Goal: Task Accomplishment & Management: Manage account settings

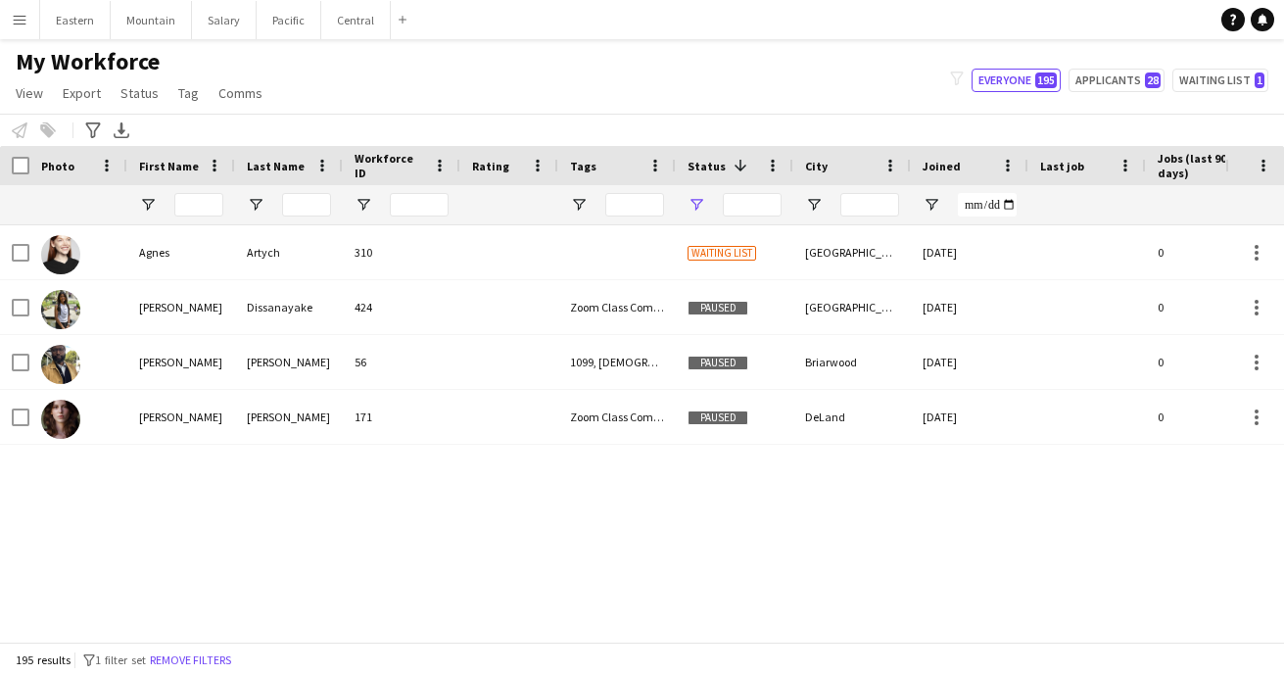
type input "**********"
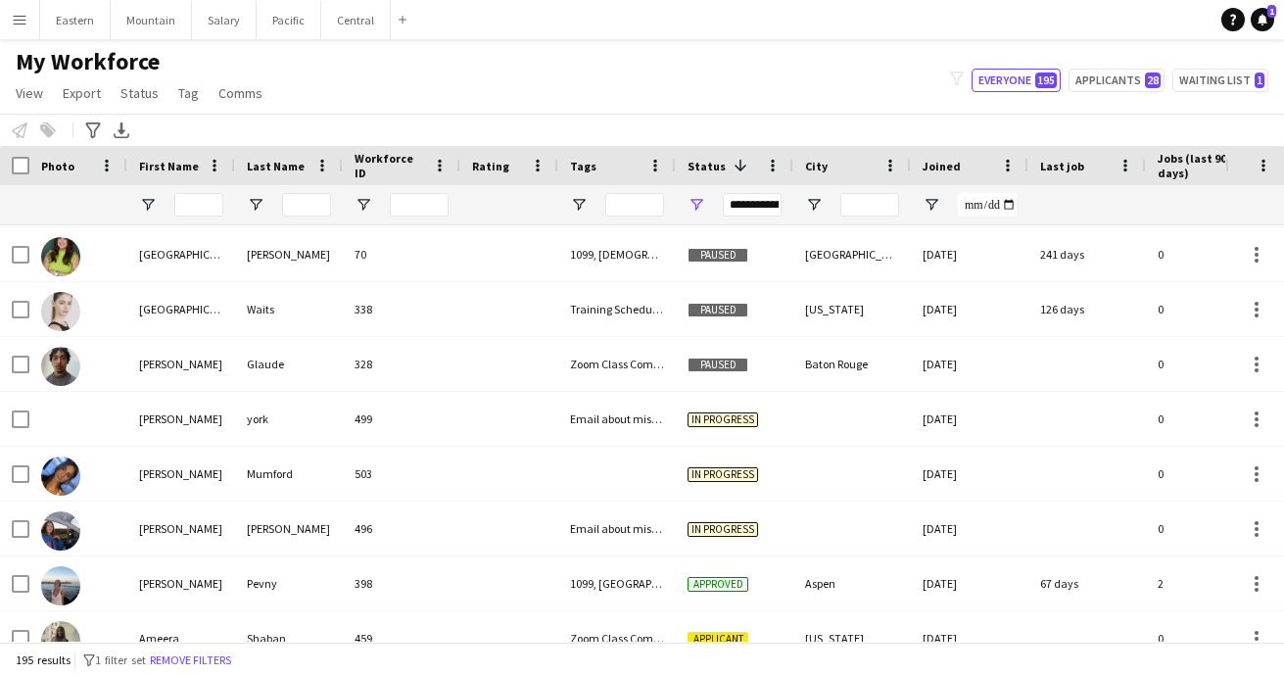
scroll to position [1646, 0]
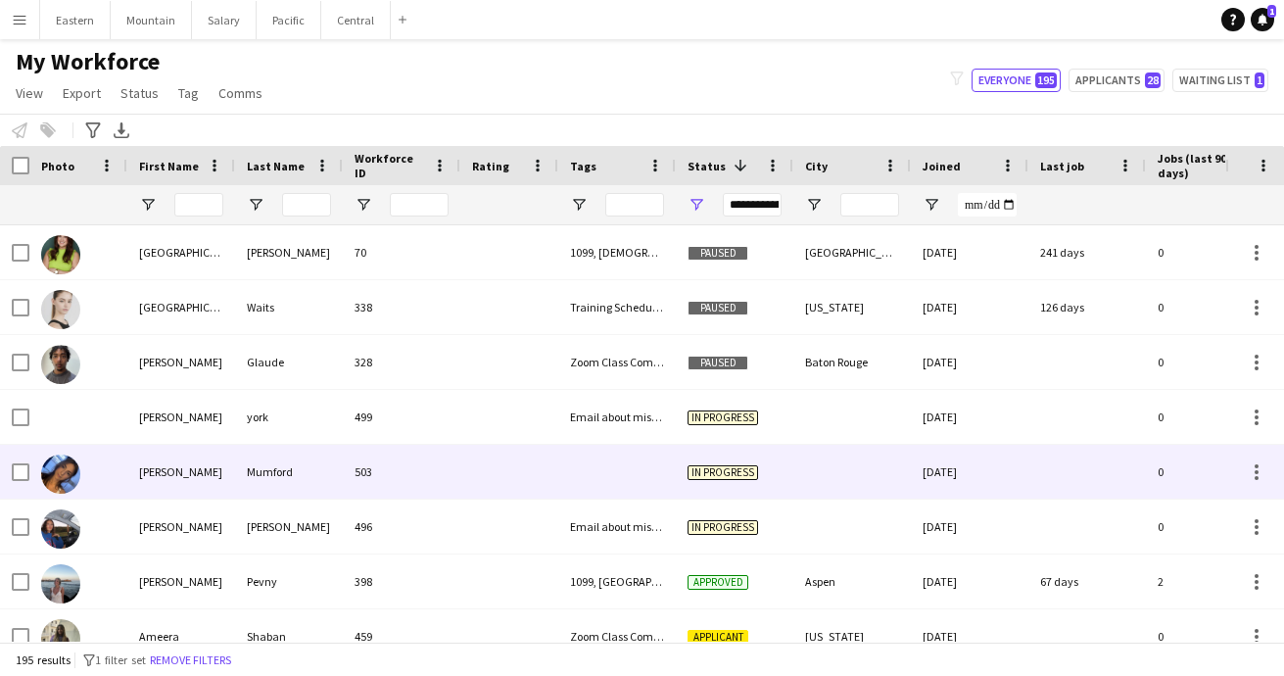
click at [620, 471] on div at bounding box center [617, 472] width 118 height 54
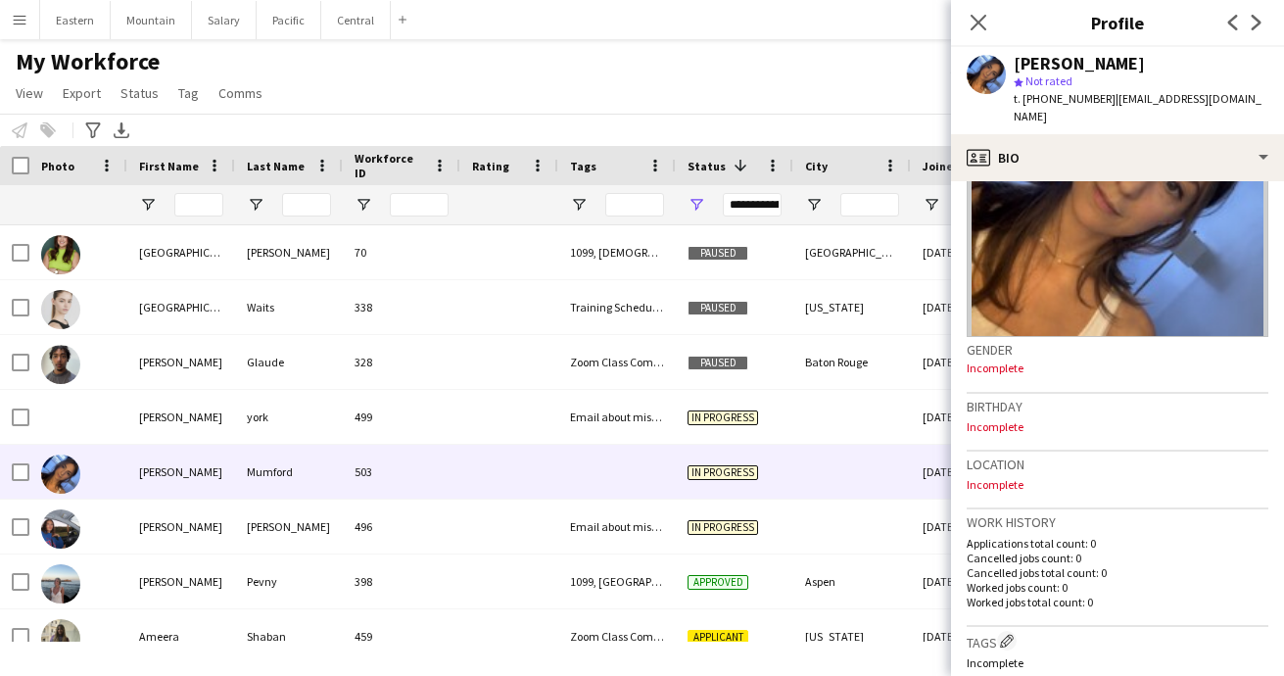
scroll to position [159, 0]
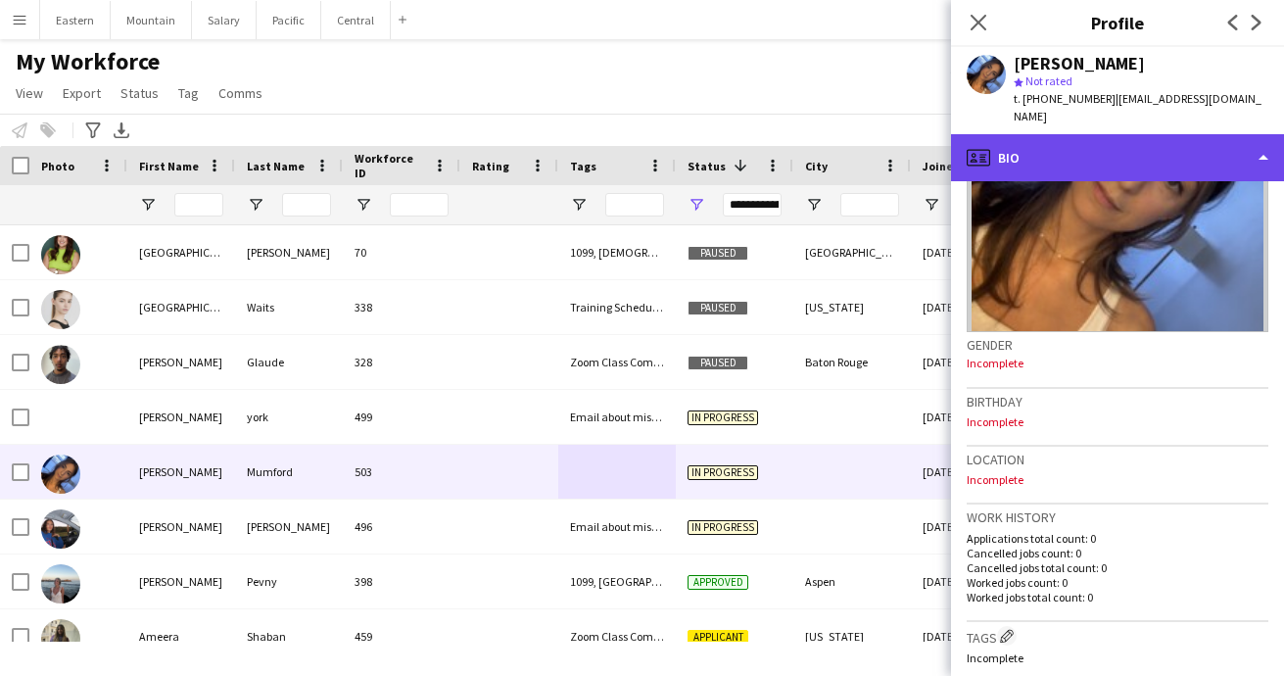
click at [1045, 144] on div "profile Bio" at bounding box center [1117, 157] width 333 height 47
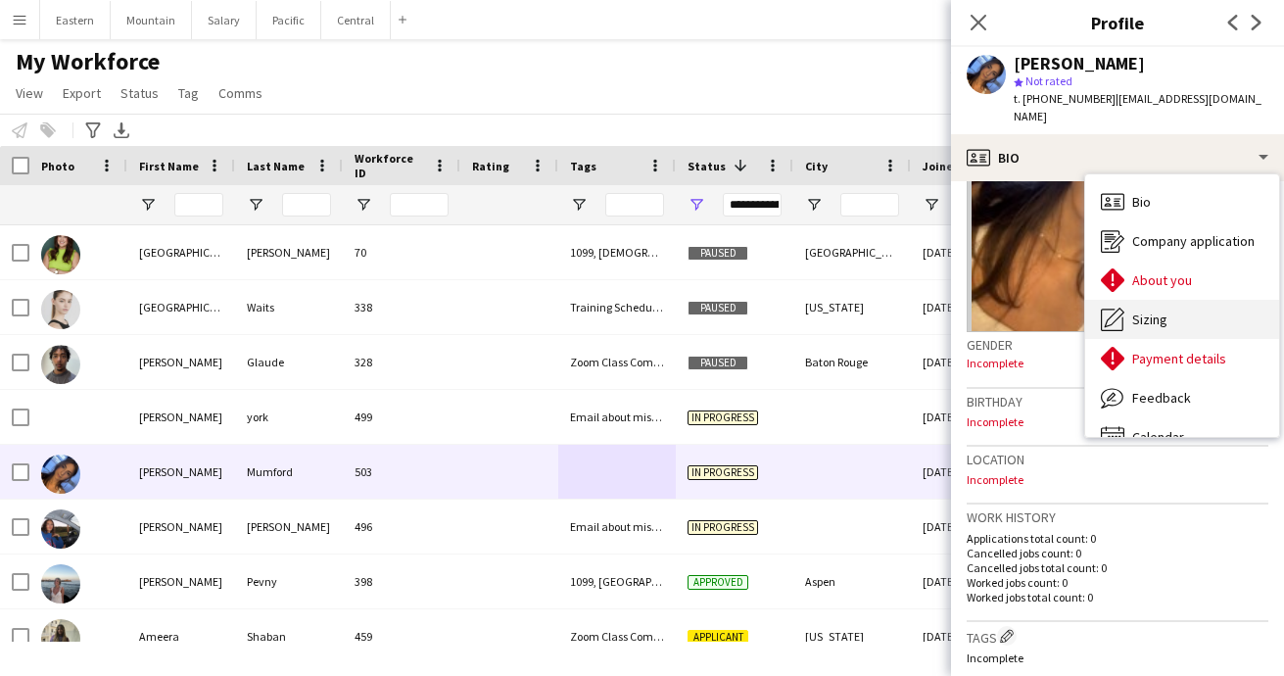
click at [1166, 311] on span "Sizing" at bounding box center [1150, 320] width 35 height 18
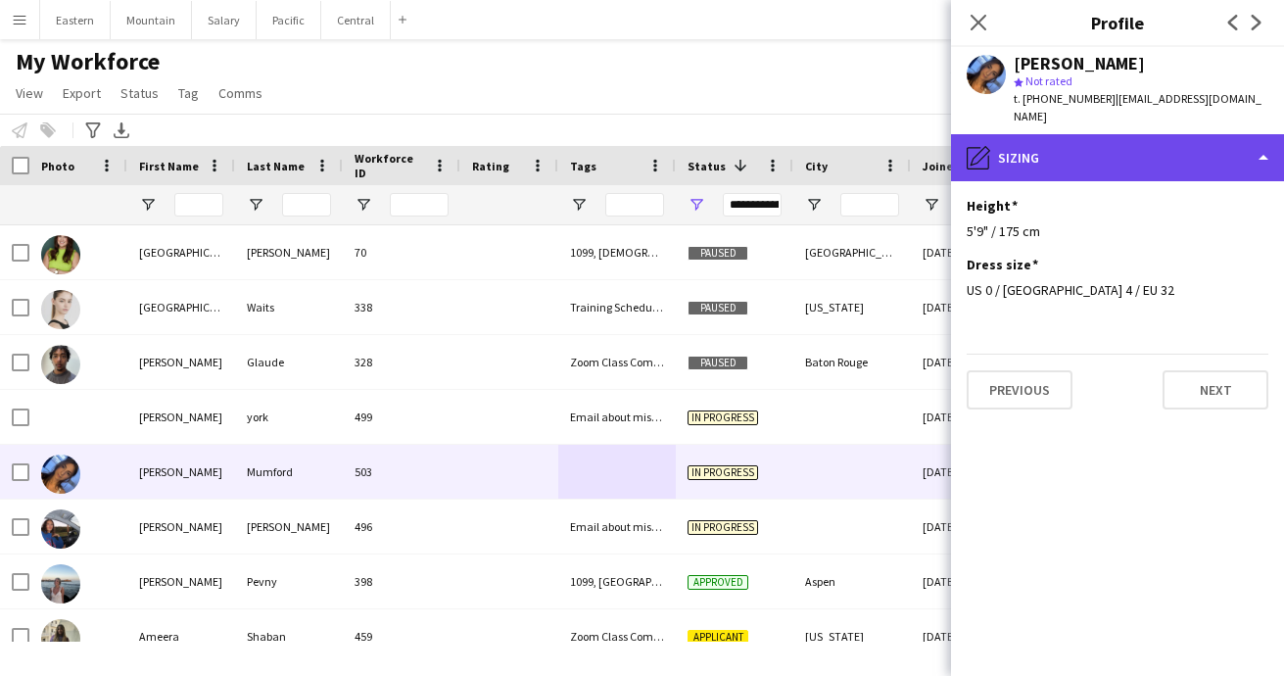
click at [1090, 145] on div "pencil4 [GEOGRAPHIC_DATA]" at bounding box center [1117, 157] width 333 height 47
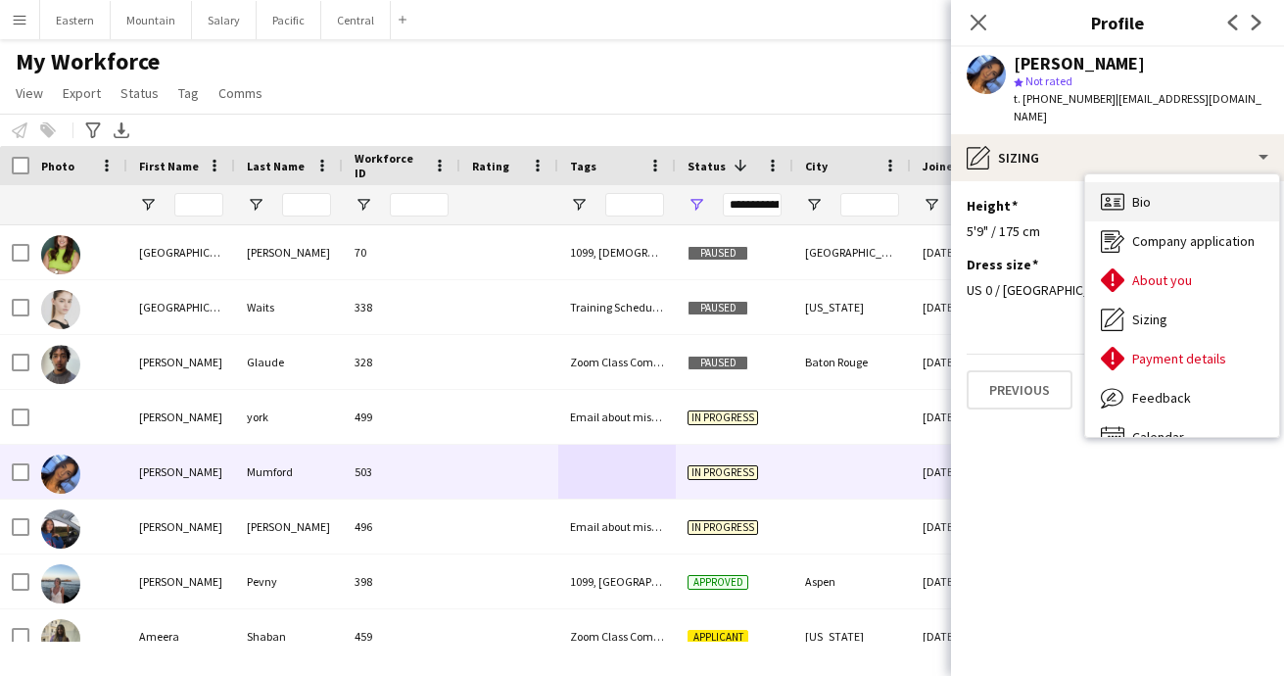
click at [1152, 182] on div "Bio Bio" at bounding box center [1182, 201] width 194 height 39
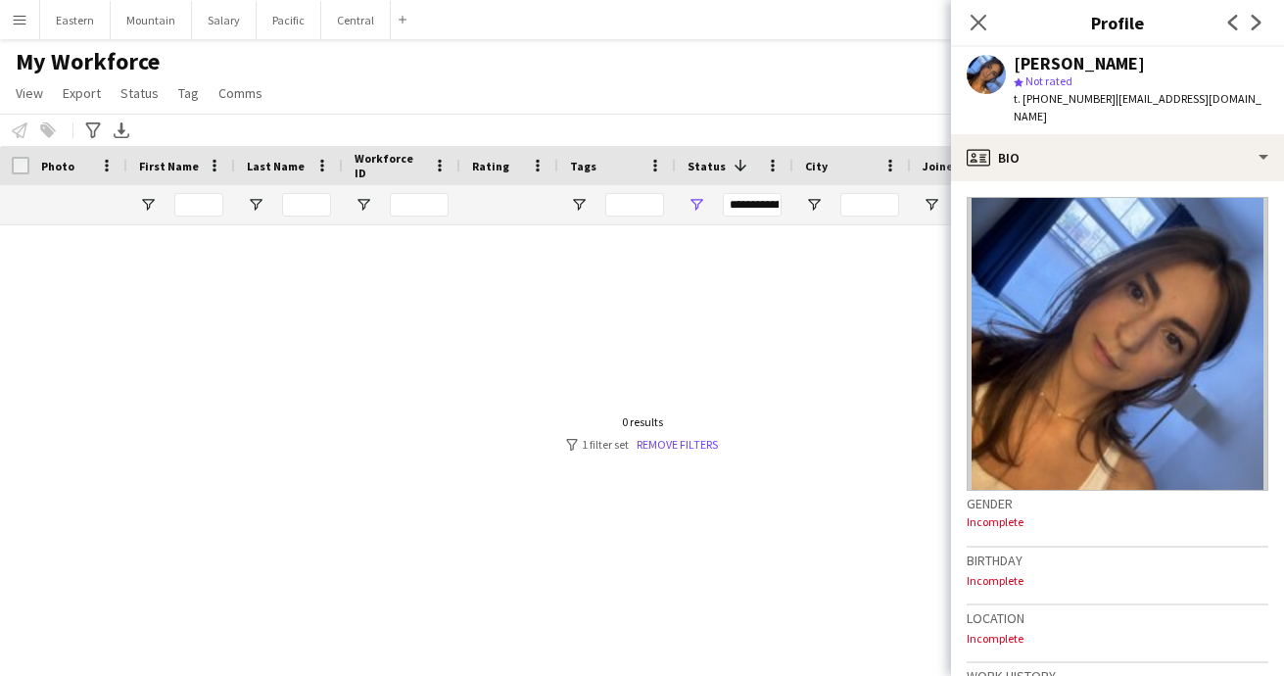
scroll to position [0, 0]
click at [978, 24] on icon at bounding box center [978, 22] width 19 height 19
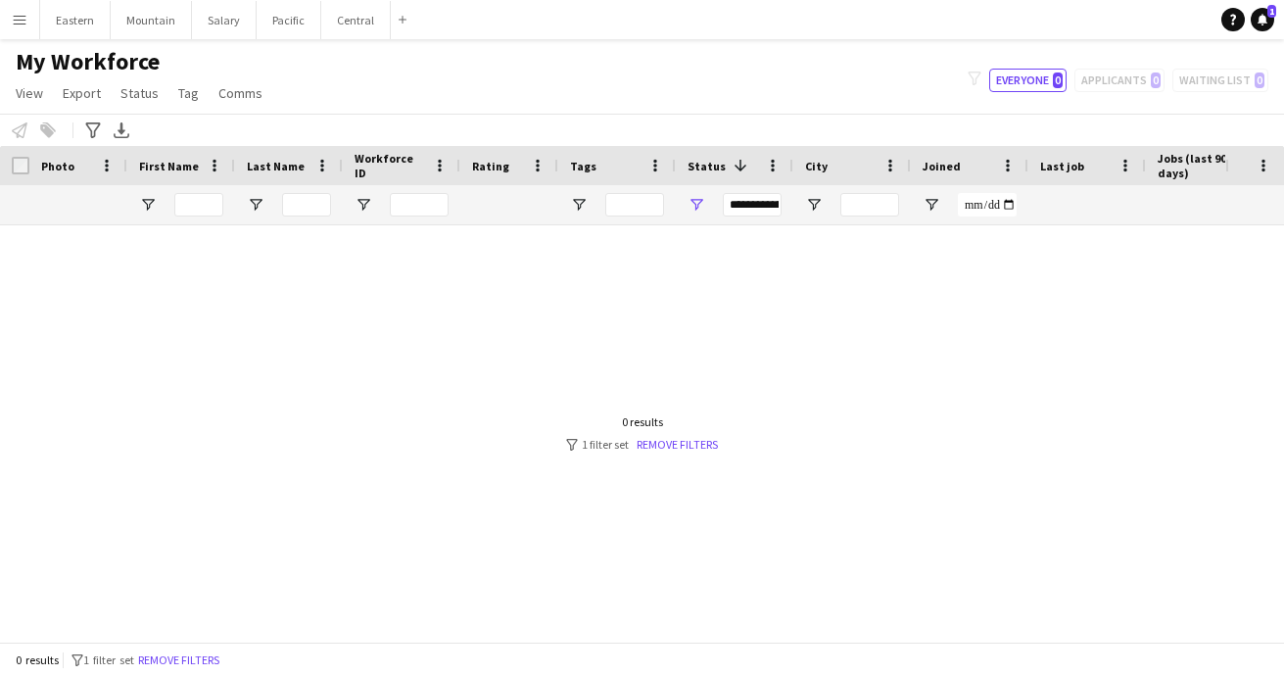
click at [19, 21] on app-icon "Menu" at bounding box center [20, 20] width 16 height 16
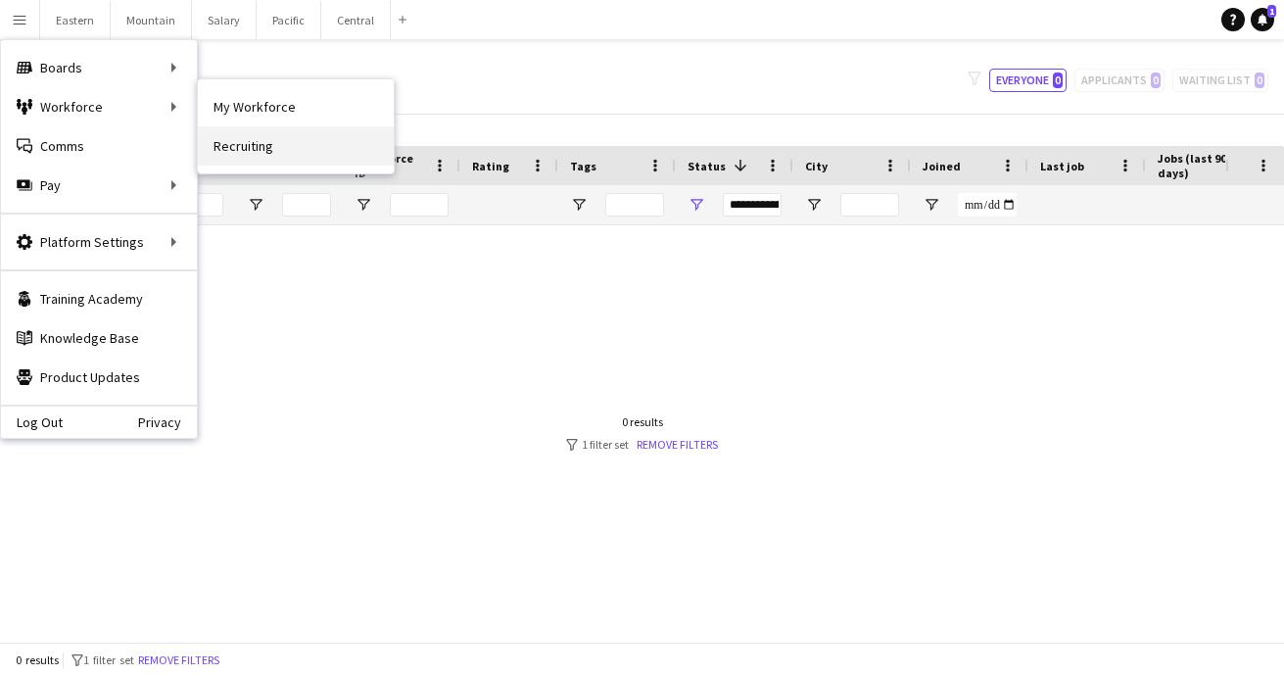
click at [234, 140] on link "Recruiting" at bounding box center [296, 145] width 196 height 39
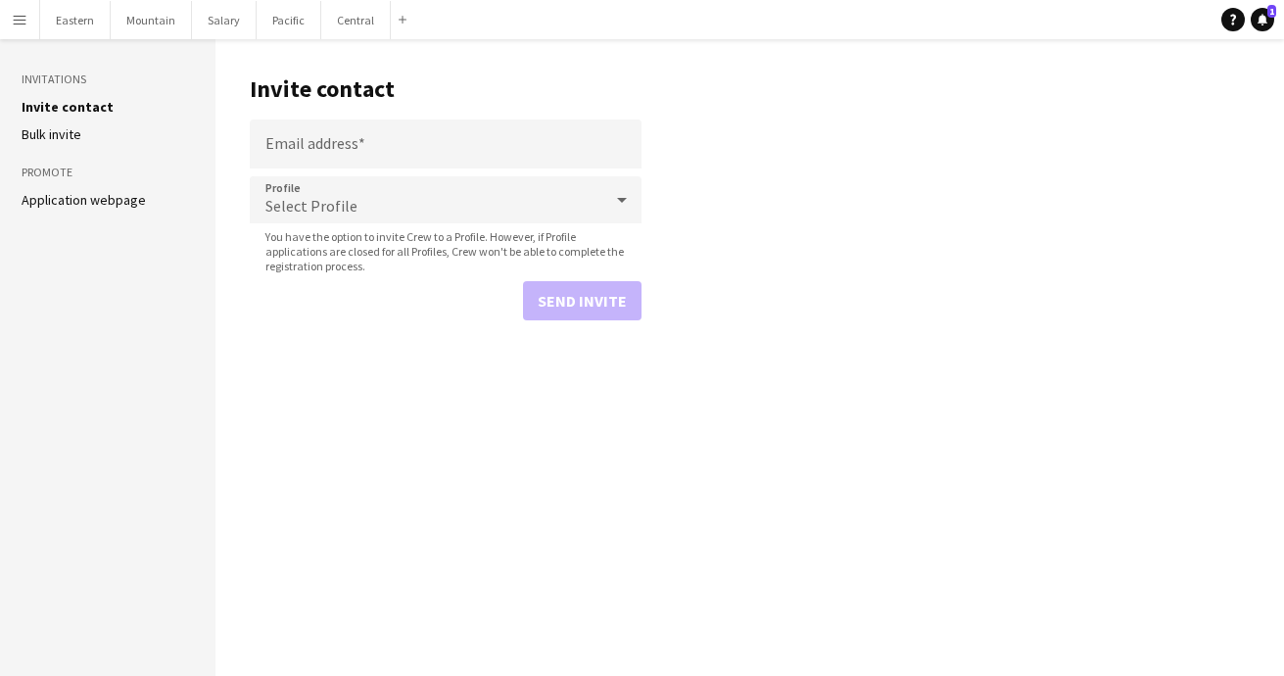
click at [121, 206] on link "Application webpage" at bounding box center [84, 200] width 124 height 18
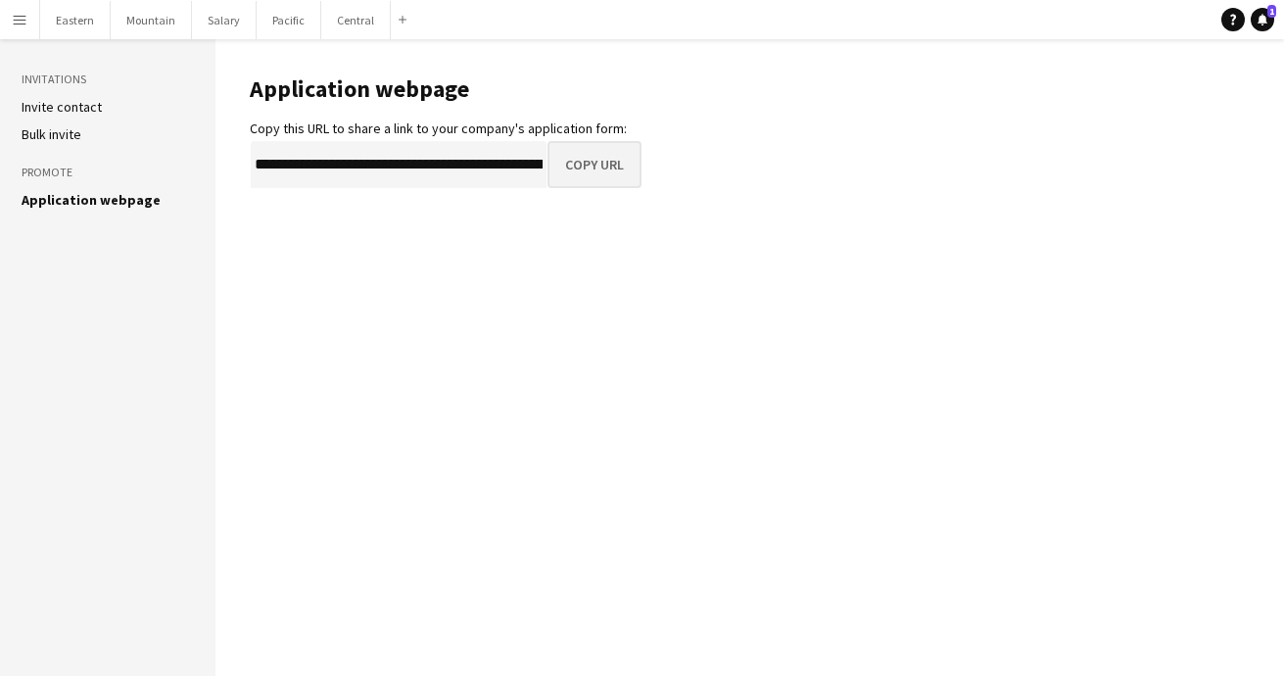
click at [603, 173] on button "Copy URL" at bounding box center [595, 164] width 94 height 47
click at [21, 22] on app-icon "Menu" at bounding box center [20, 20] width 16 height 16
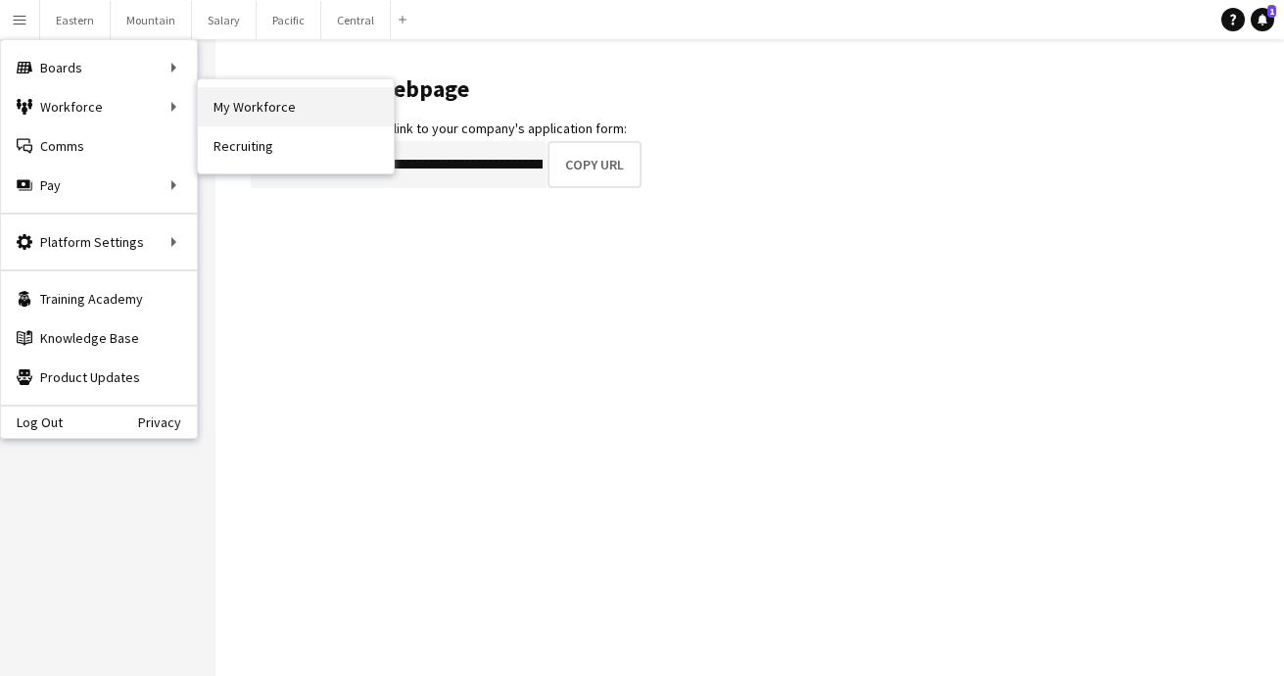
click at [271, 107] on link "My Workforce" at bounding box center [296, 106] width 196 height 39
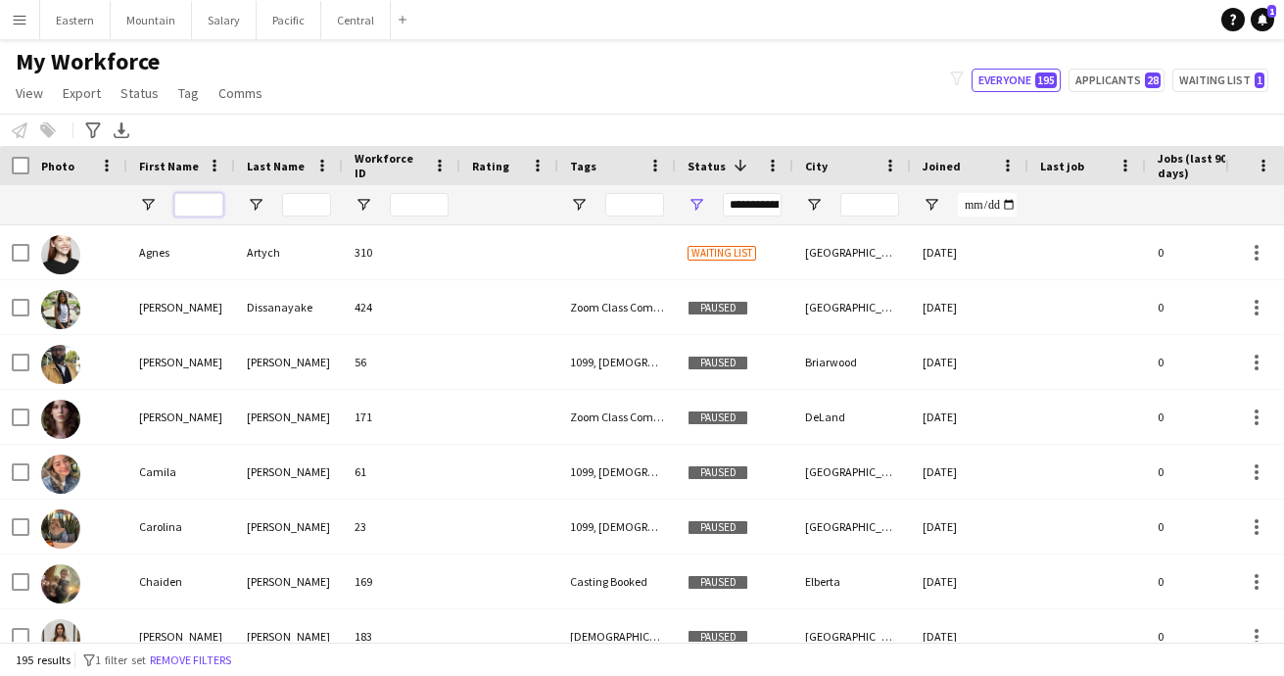
click at [209, 209] on input "First Name Filter Input" at bounding box center [198, 205] width 49 height 24
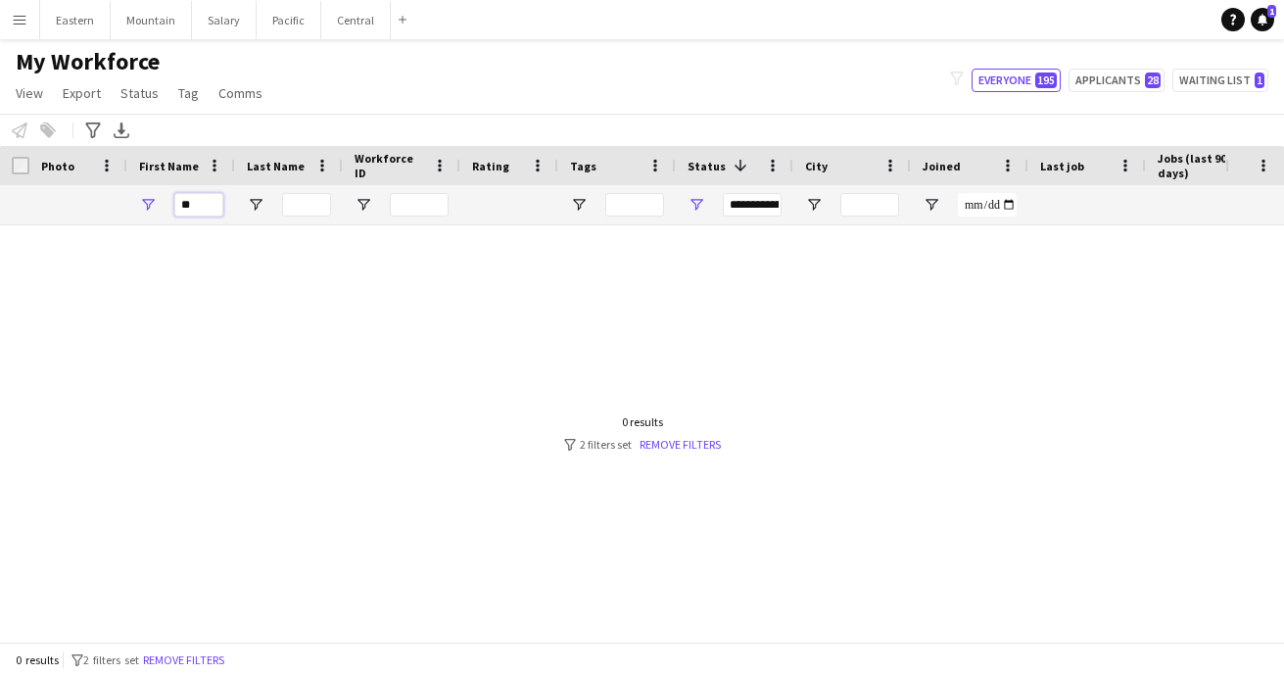
type input "*"
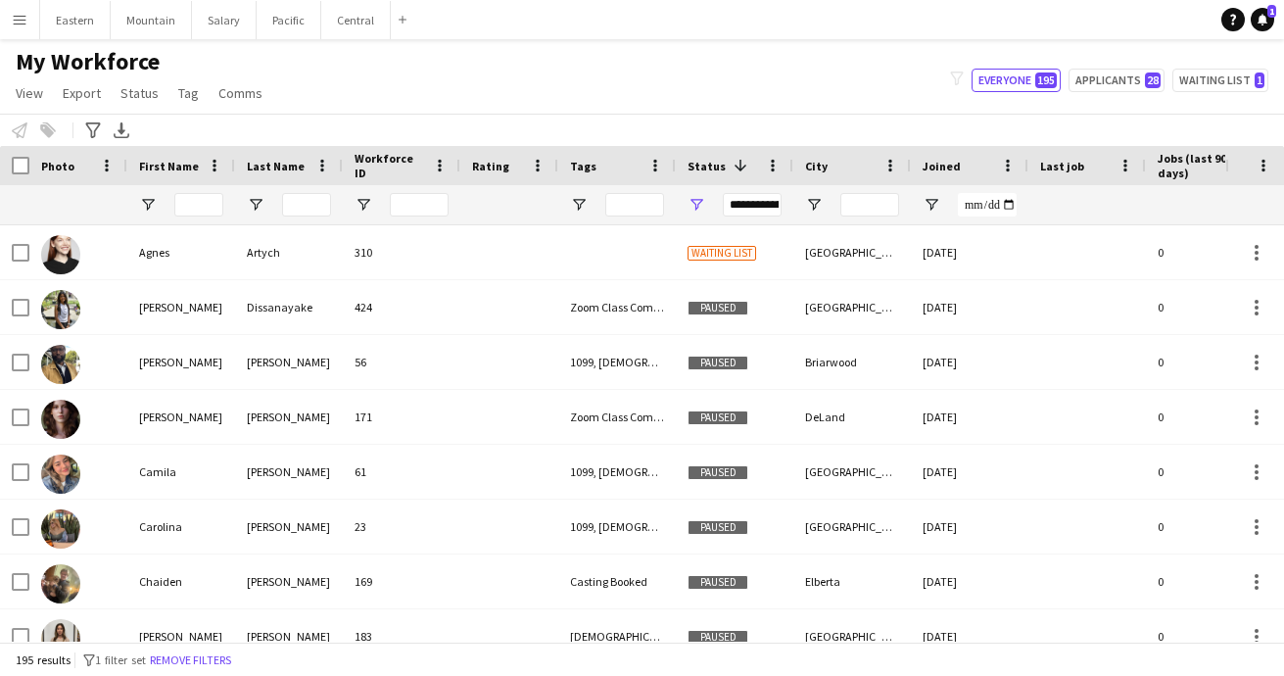
click at [764, 207] on div "**********" at bounding box center [752, 205] width 59 height 24
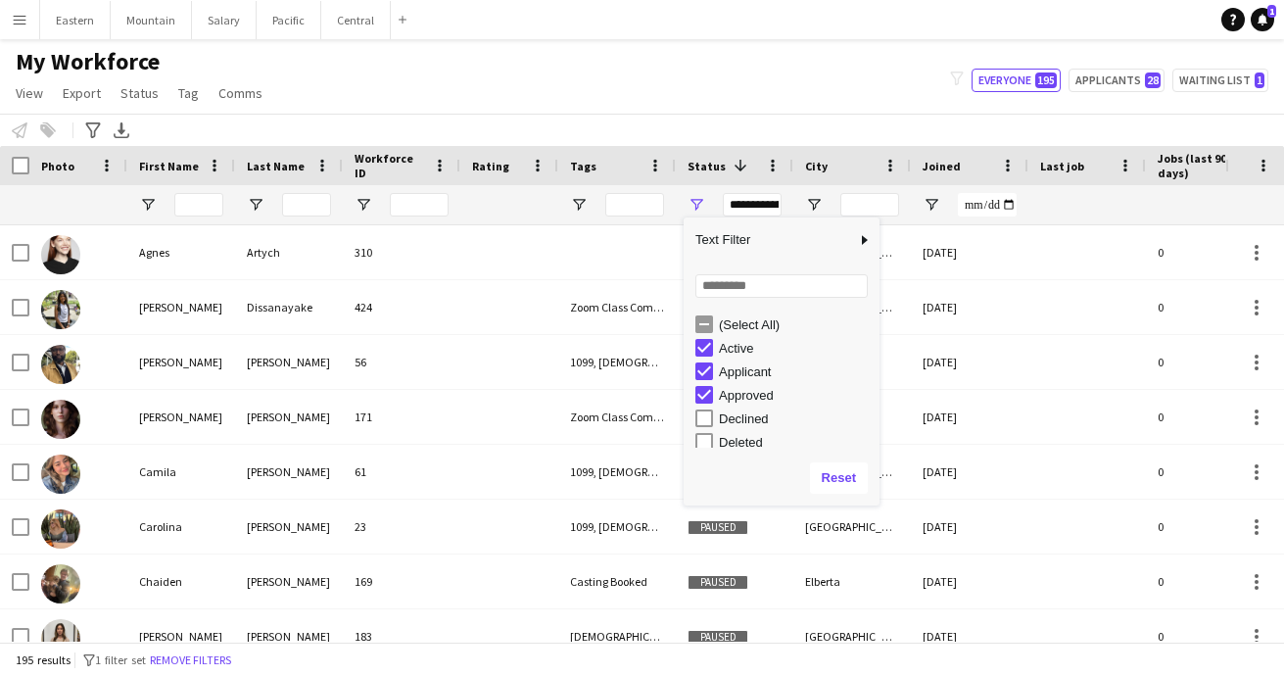
type input "**********"
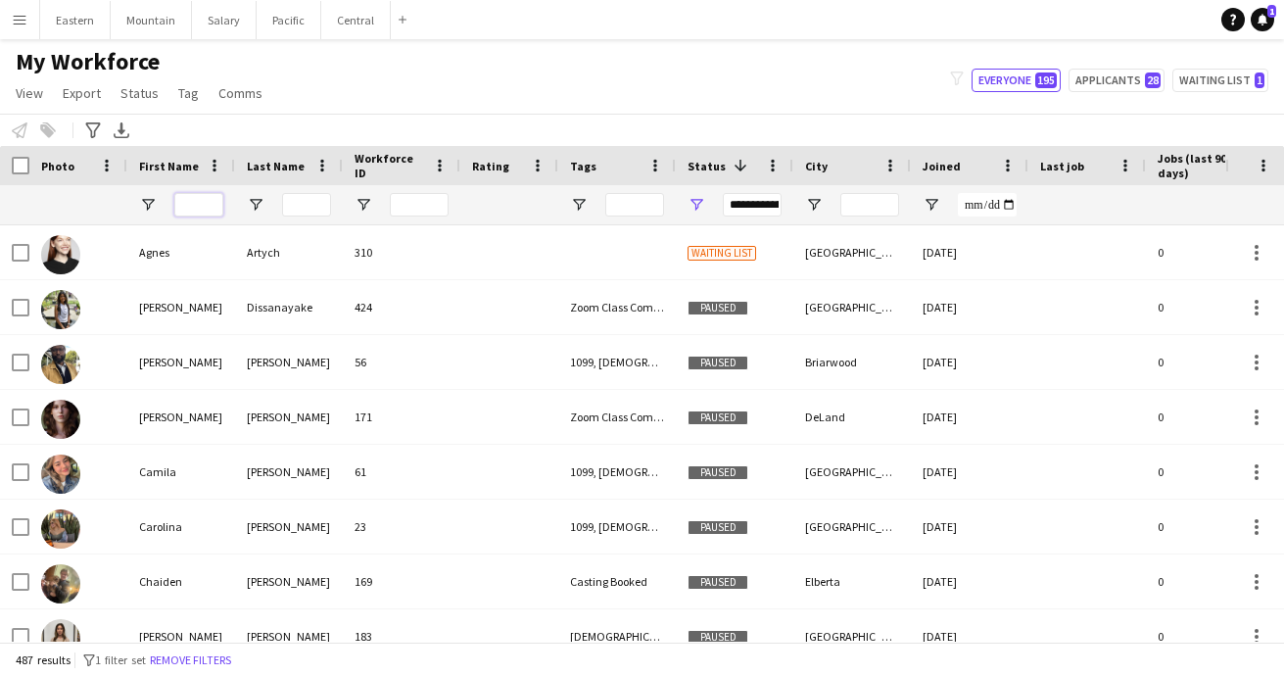
click at [199, 203] on input "First Name Filter Input" at bounding box center [198, 205] width 49 height 24
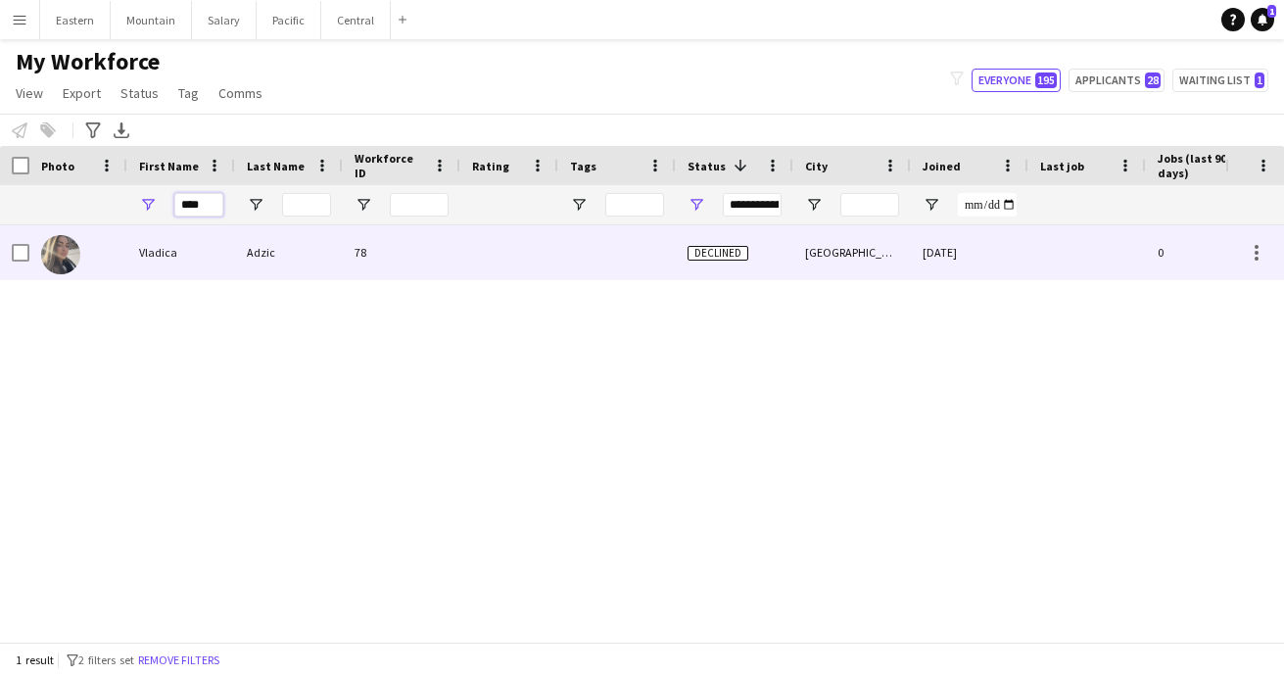
type input "****"
drag, startPoint x: 200, startPoint y: 236, endPoint x: 197, endPoint y: 253, distance: 16.9
click at [197, 253] on div "Vladica" at bounding box center [181, 252] width 108 height 54
click at [1018, 263] on div "[DATE]" at bounding box center [970, 252] width 118 height 54
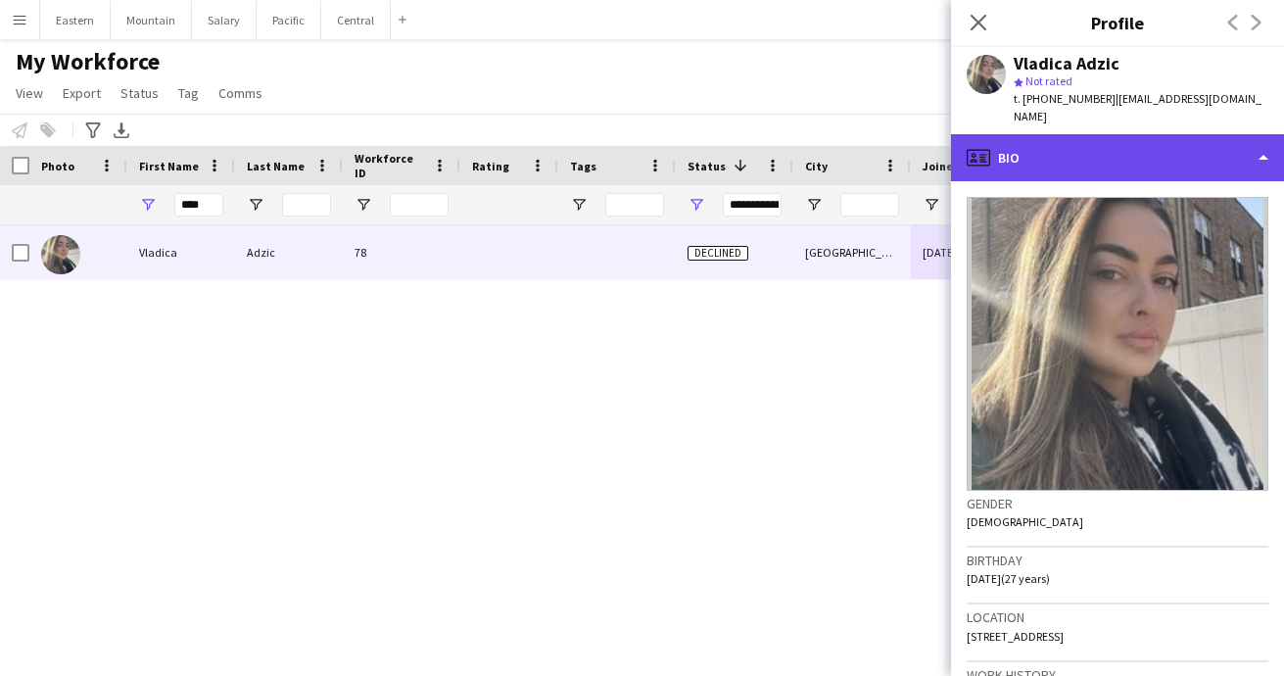
click at [1109, 151] on div "profile Bio" at bounding box center [1117, 157] width 333 height 47
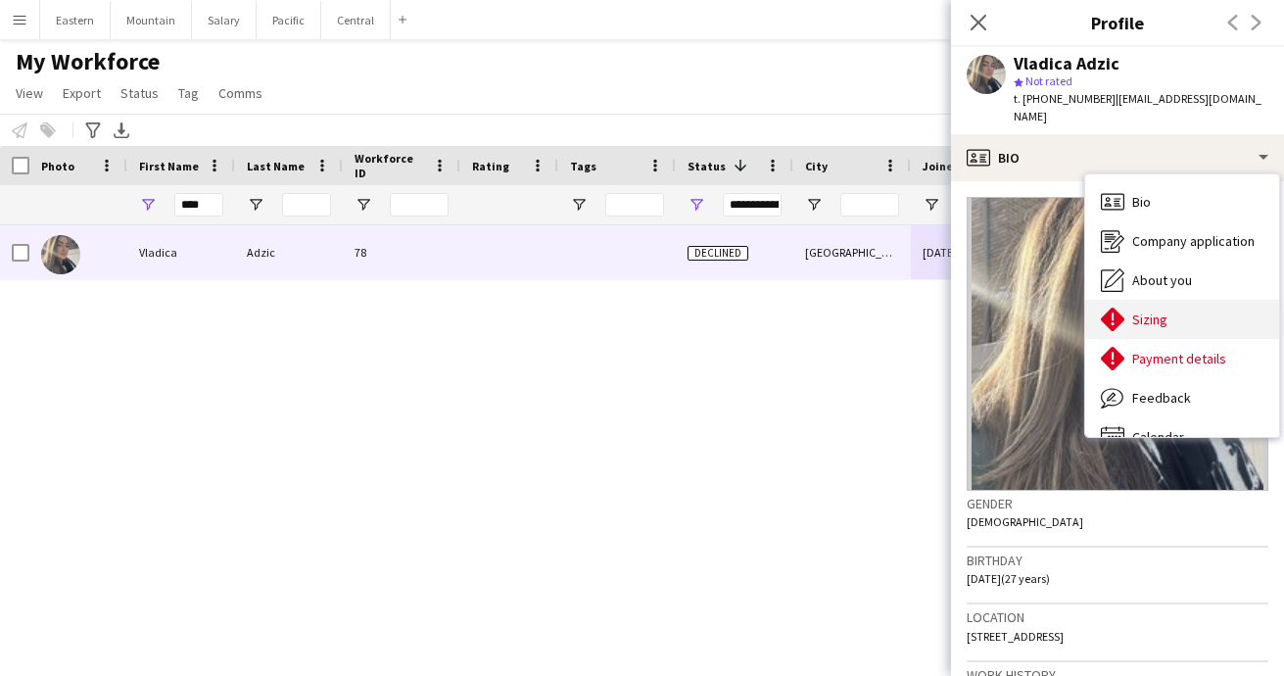
click at [1147, 311] on span "Sizing" at bounding box center [1150, 320] width 35 height 18
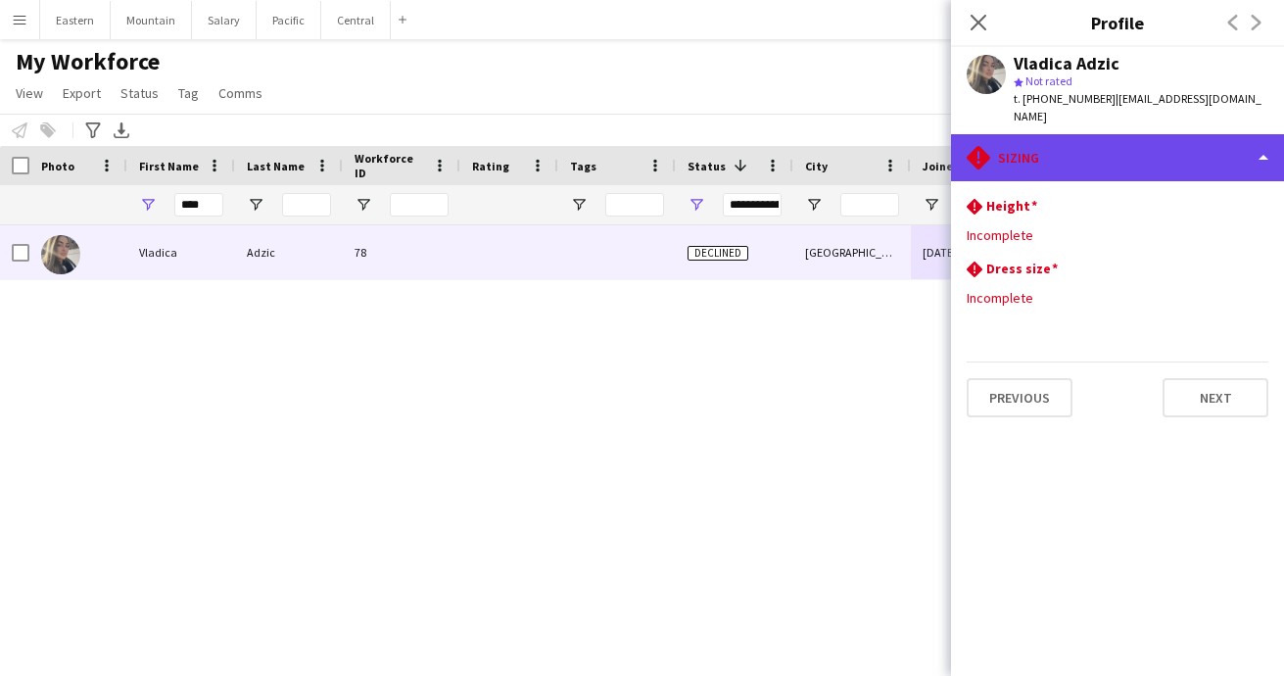
click at [1075, 134] on div "rhombus-alert [GEOGRAPHIC_DATA]" at bounding box center [1117, 157] width 333 height 47
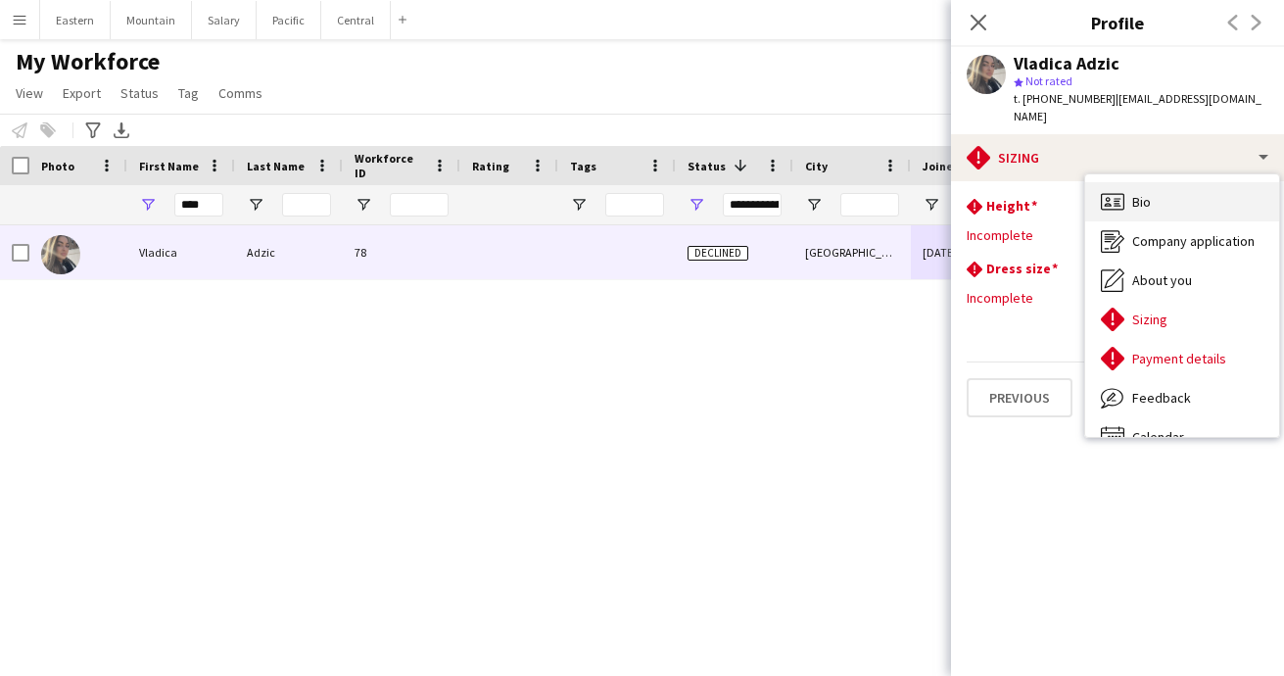
click at [1132, 182] on div "Bio Bio" at bounding box center [1182, 201] width 194 height 39
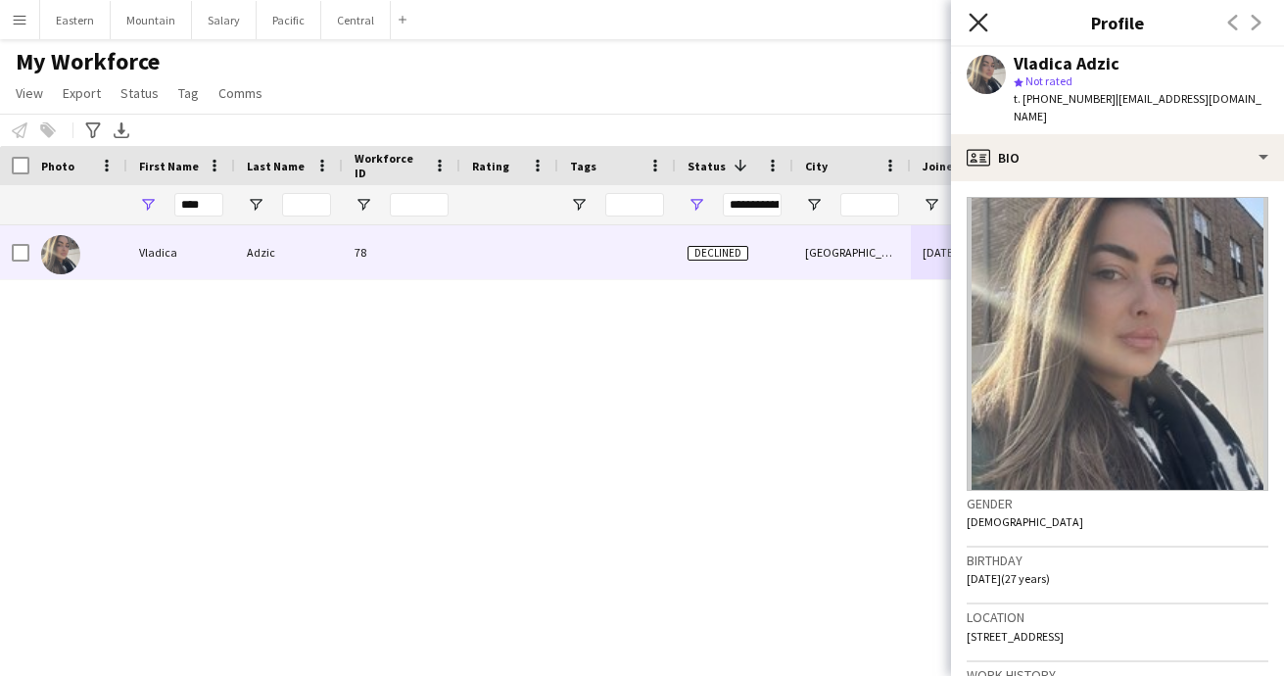
click at [978, 22] on icon at bounding box center [978, 22] width 19 height 19
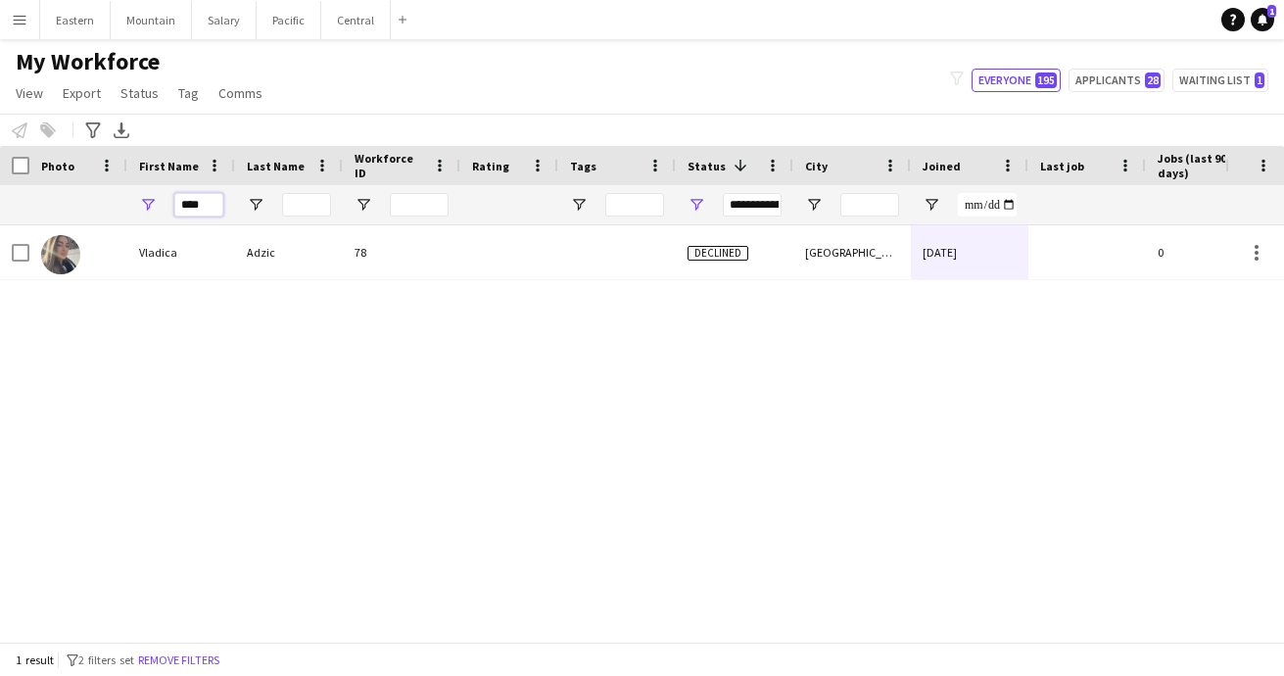
drag, startPoint x: 210, startPoint y: 200, endPoint x: 165, endPoint y: 200, distance: 45.1
click at [168, 200] on div "****" at bounding box center [181, 204] width 108 height 39
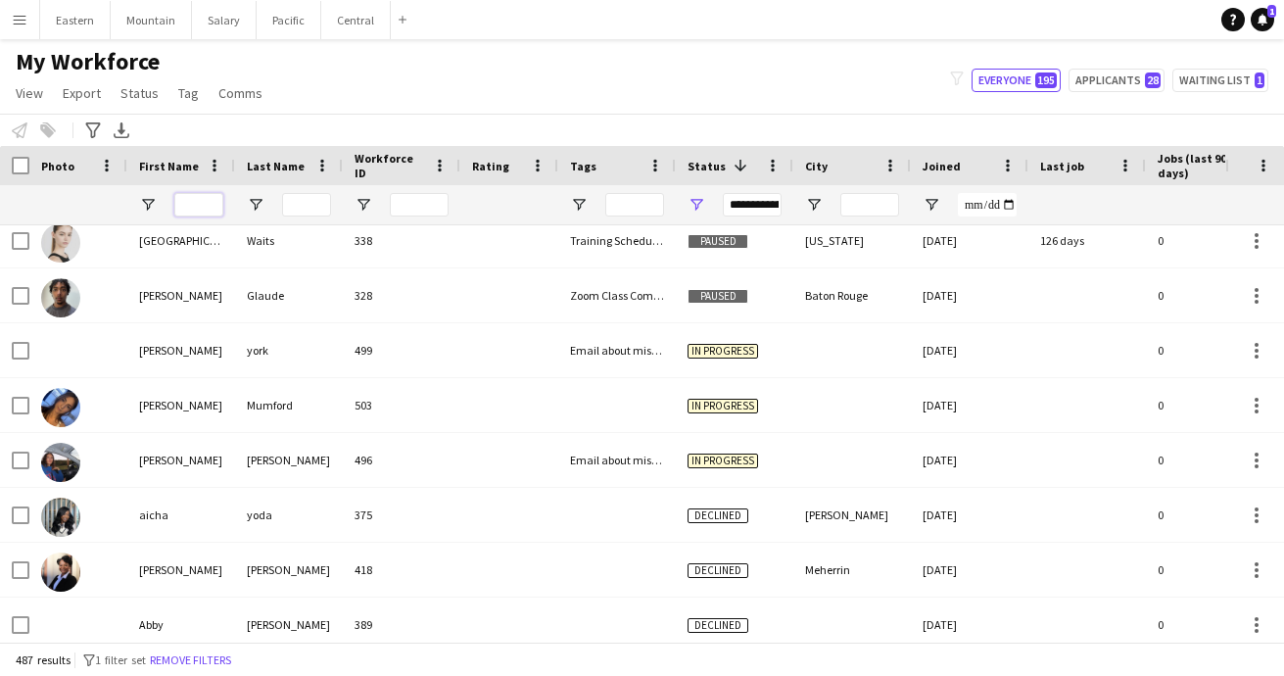
scroll to position [1788, 0]
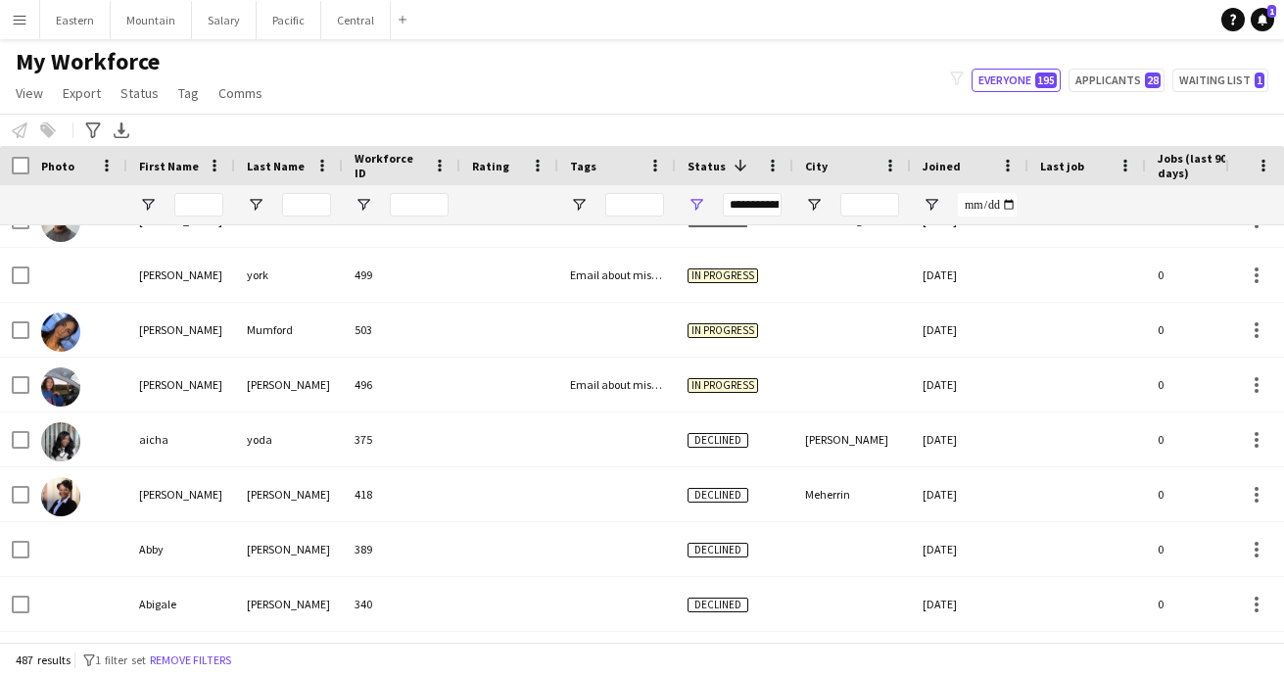
click at [746, 218] on div "**********" at bounding box center [752, 204] width 59 height 39
click at [746, 209] on div "**********" at bounding box center [752, 205] width 59 height 24
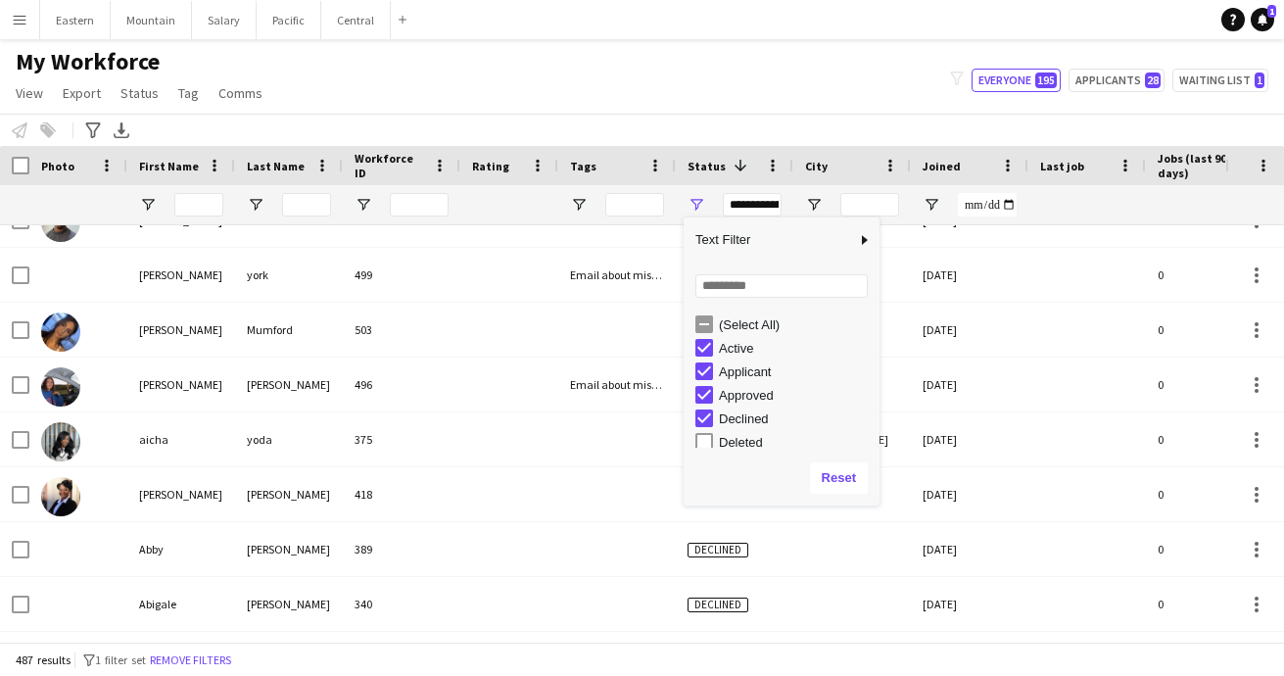
type input "**********"
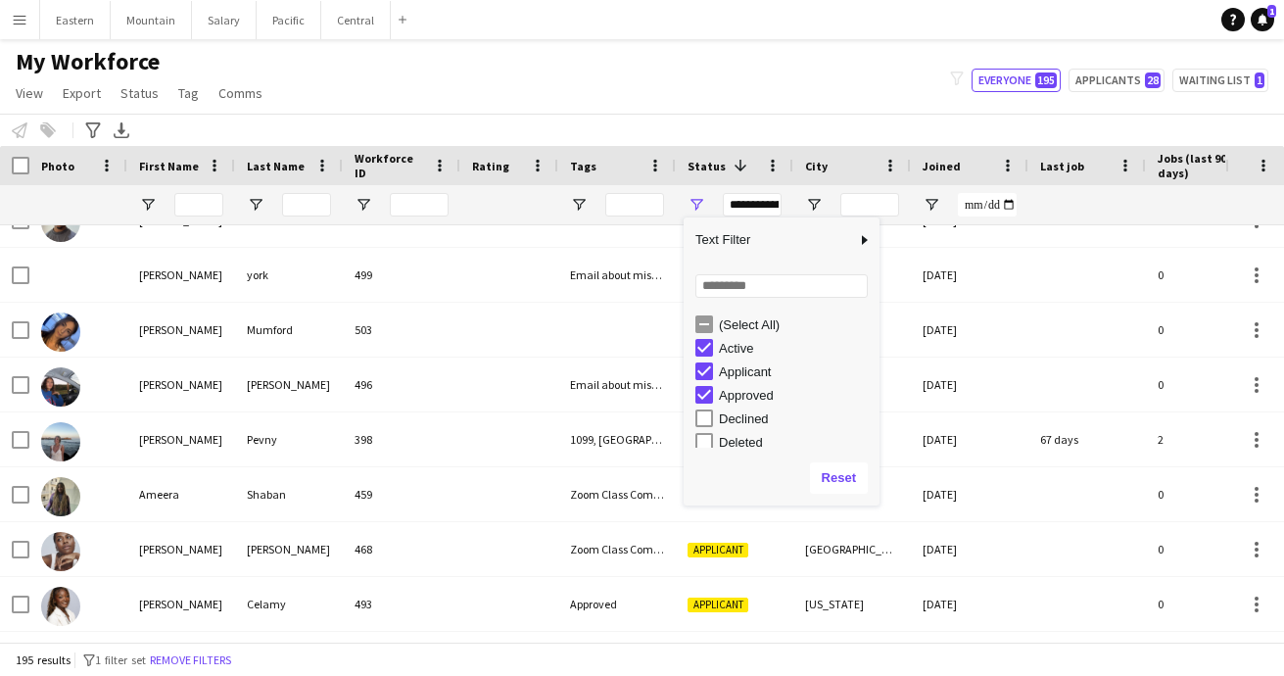
click at [669, 104] on div "My Workforce View Views Default view New view Update view Delete view Edit name…" at bounding box center [642, 80] width 1284 height 67
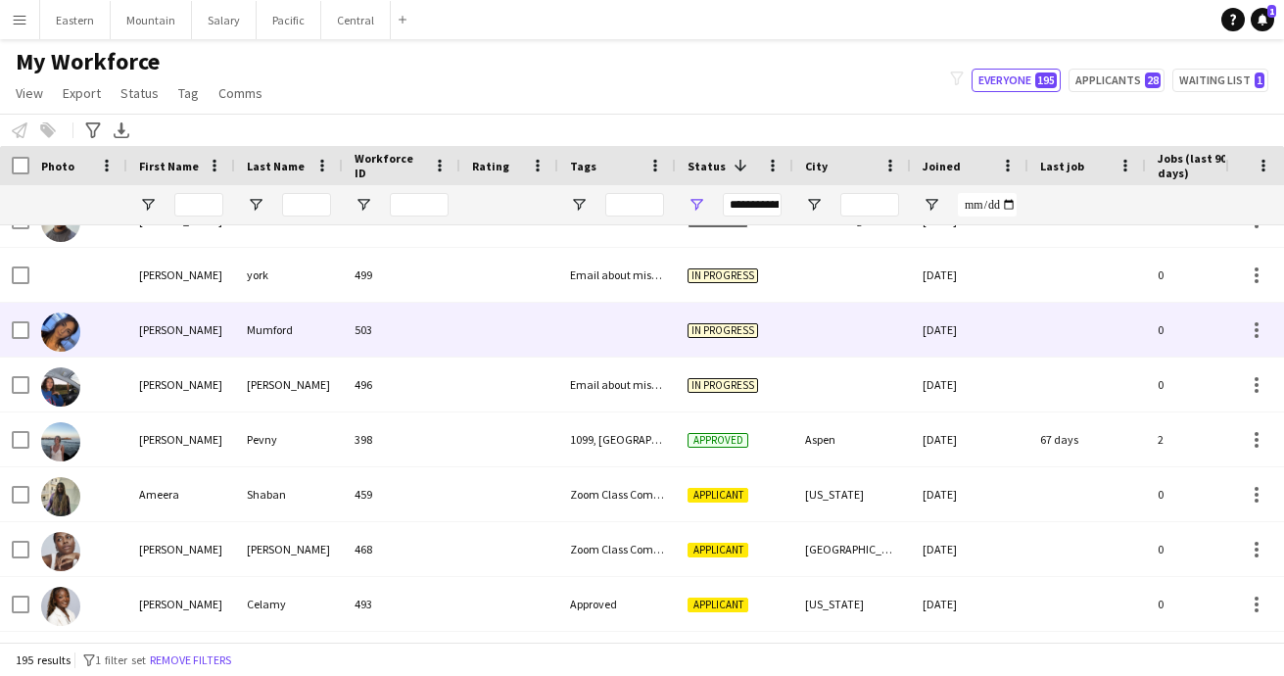
click at [631, 327] on div at bounding box center [617, 330] width 118 height 54
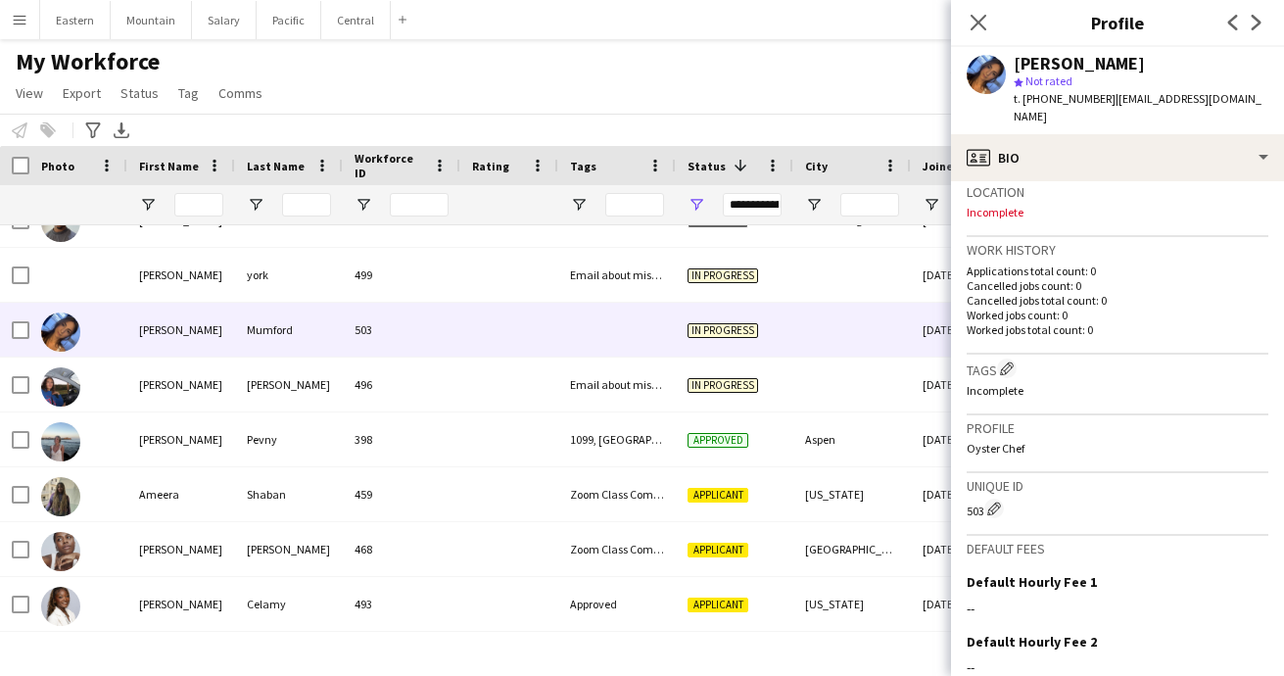
scroll to position [492, 0]
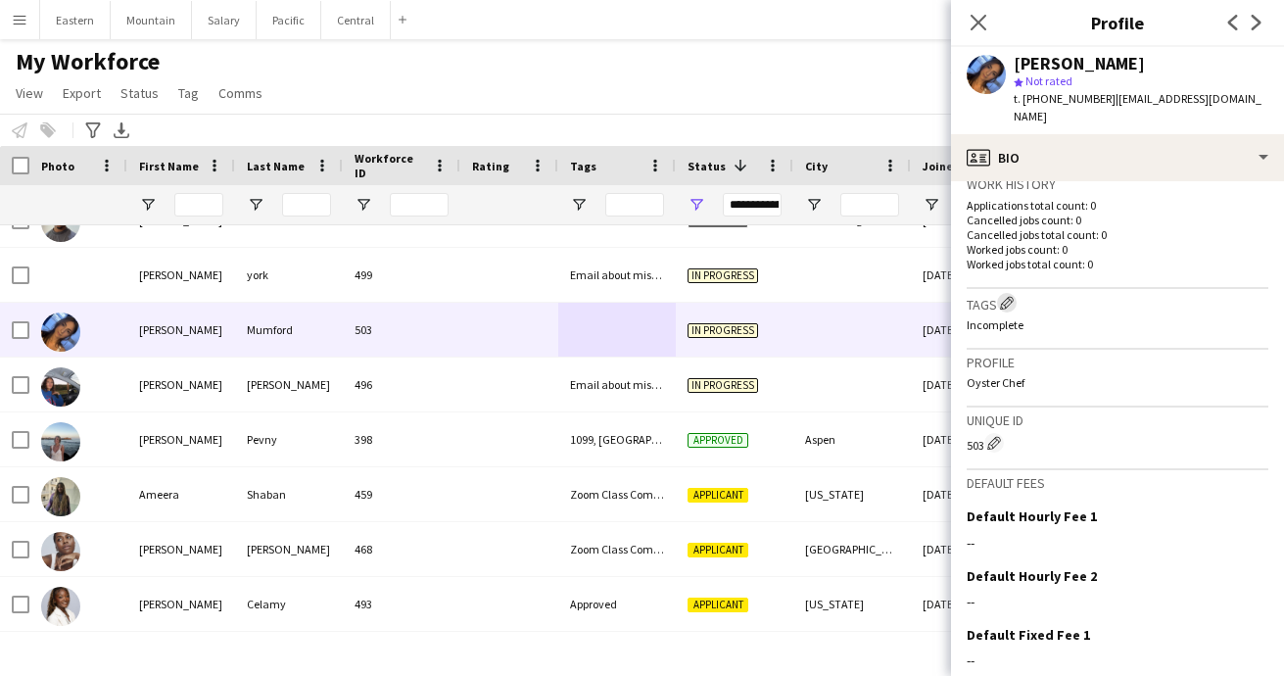
click at [1009, 296] on app-icon "Edit crew company tags" at bounding box center [1007, 303] width 14 height 14
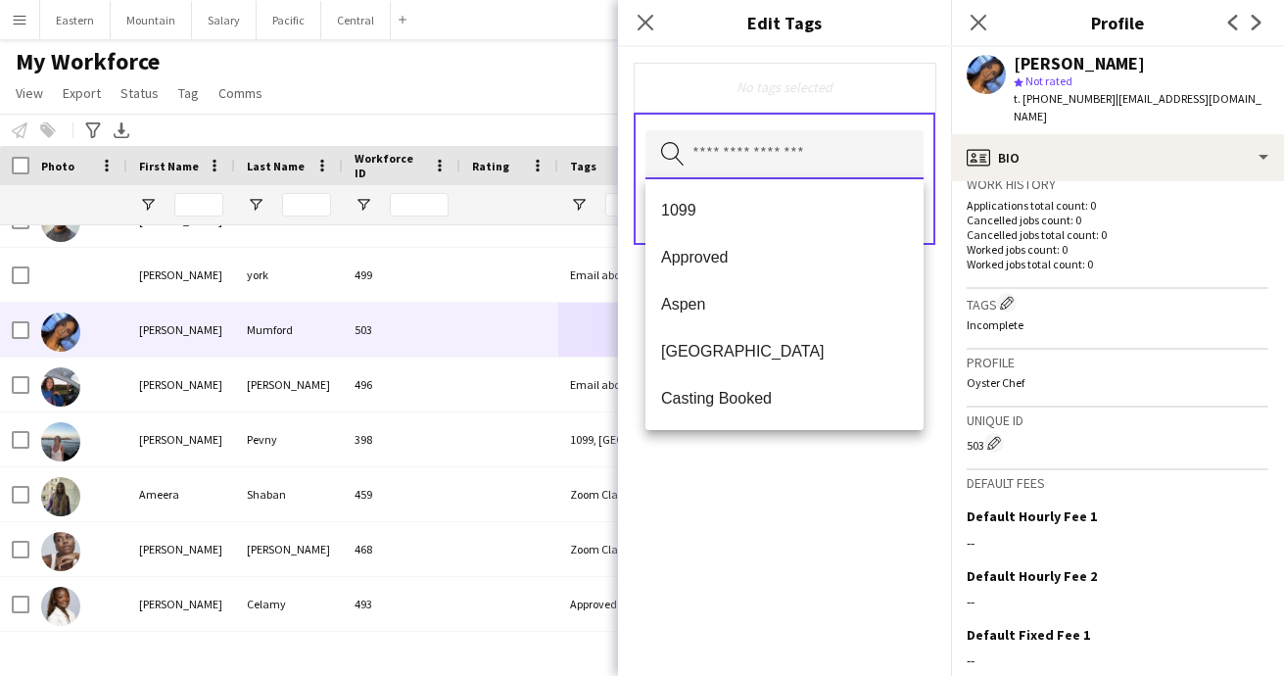
click at [796, 163] on input "text" at bounding box center [785, 154] width 278 height 49
click at [737, 395] on span "Casting Booked" at bounding box center [784, 398] width 247 height 19
click at [825, 447] on div "Casting Booked Remove Search by tag name Save" at bounding box center [784, 361] width 333 height 629
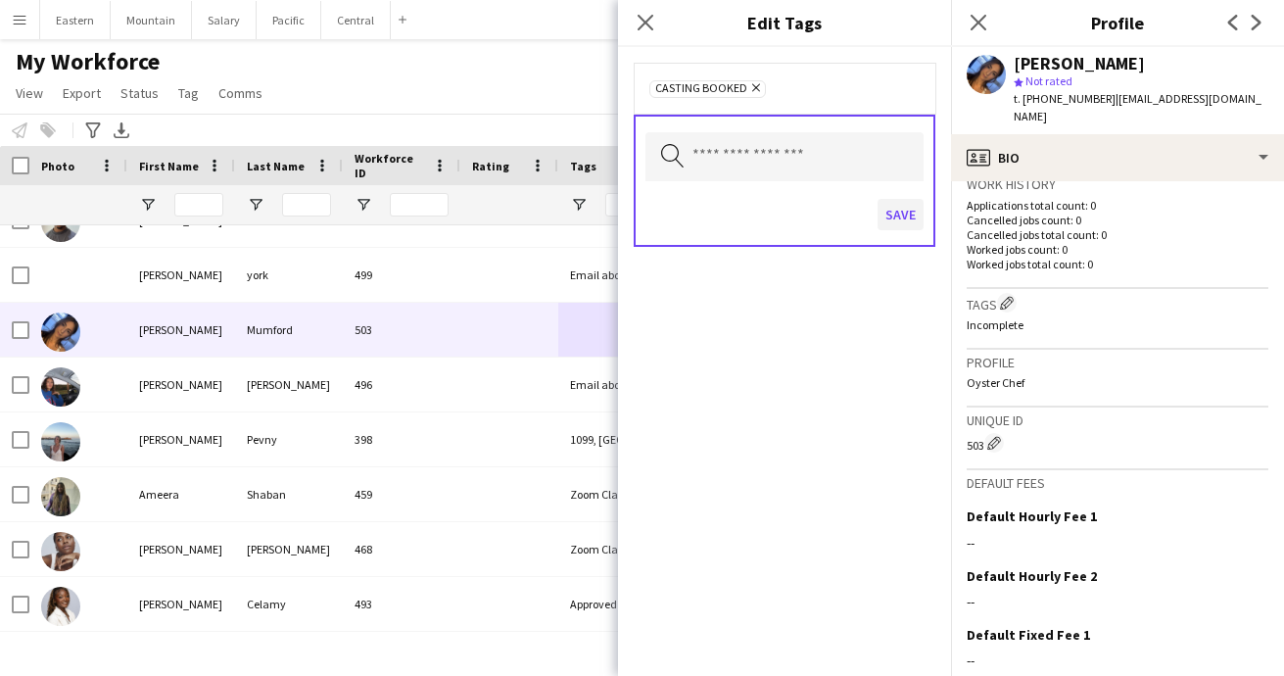
click at [897, 217] on button "Save" at bounding box center [901, 214] width 46 height 31
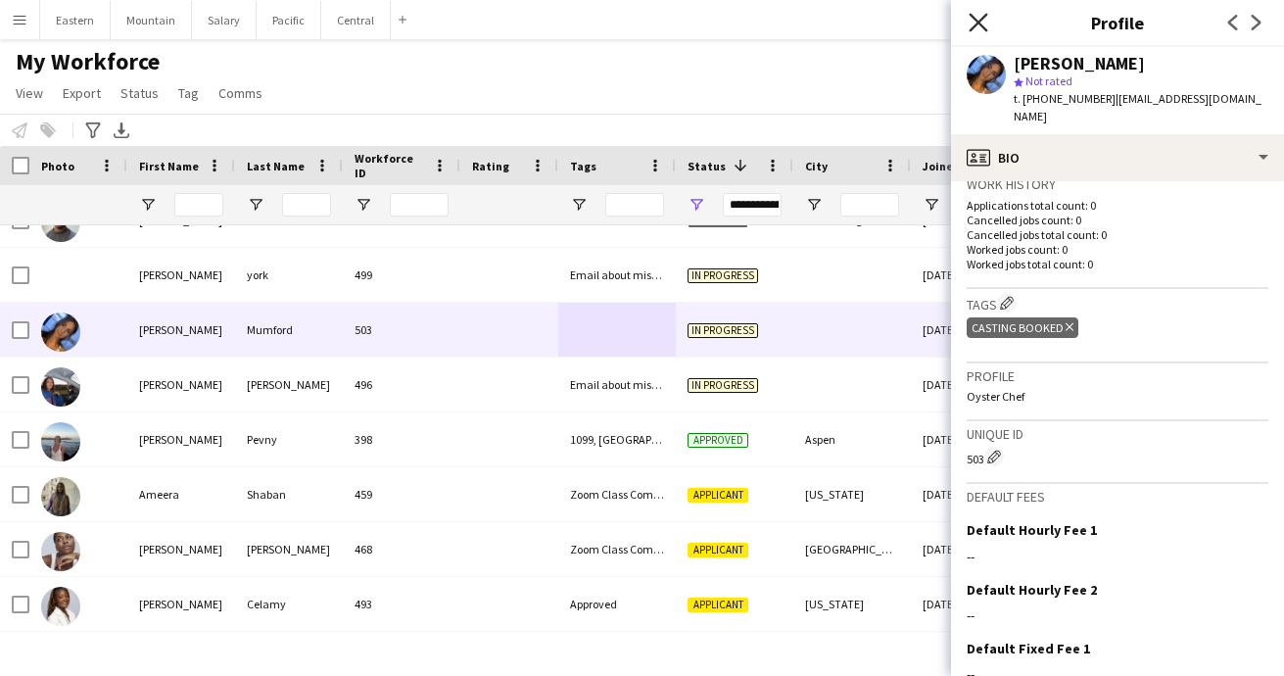
click at [975, 24] on icon "Close pop-in" at bounding box center [978, 22] width 19 height 19
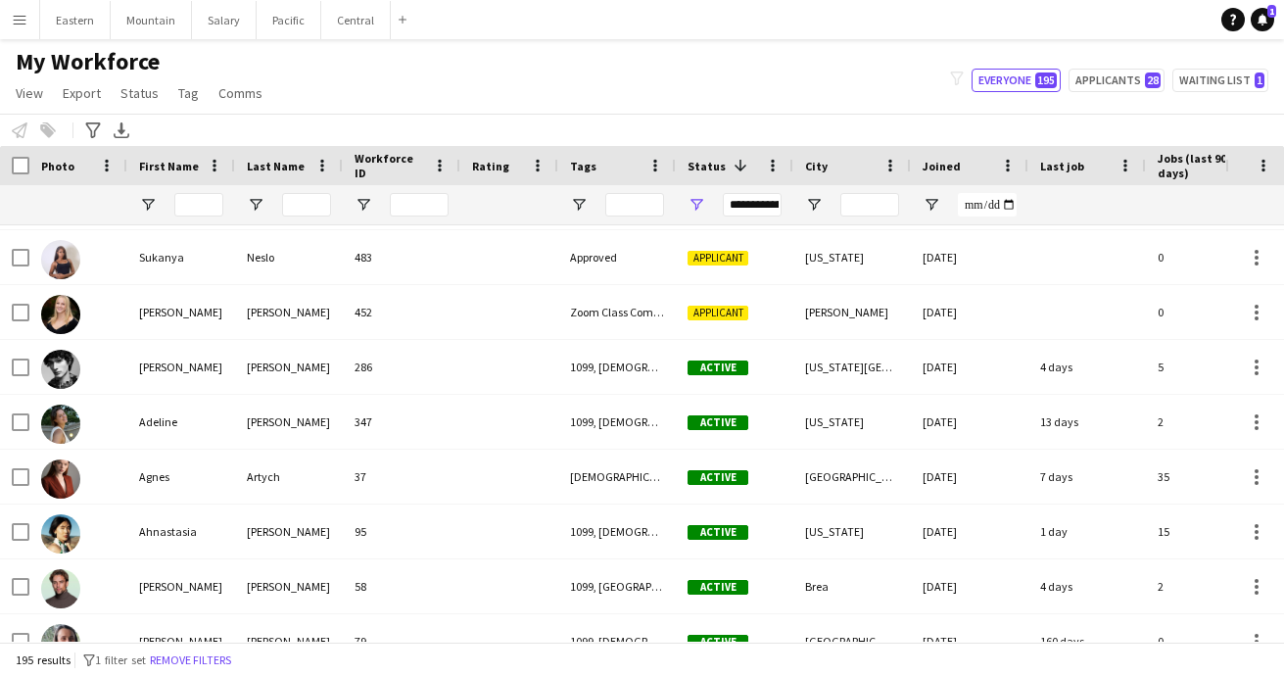
scroll to position [2353, 0]
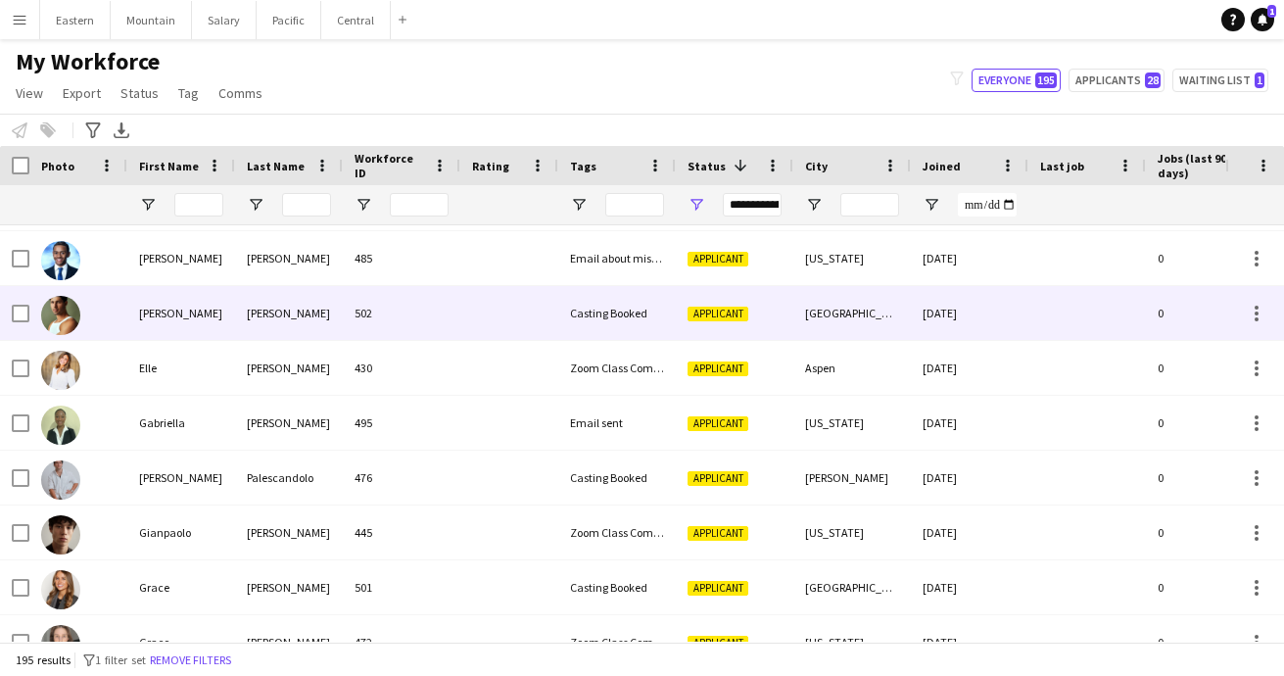
click at [468, 317] on div at bounding box center [509, 313] width 98 height 54
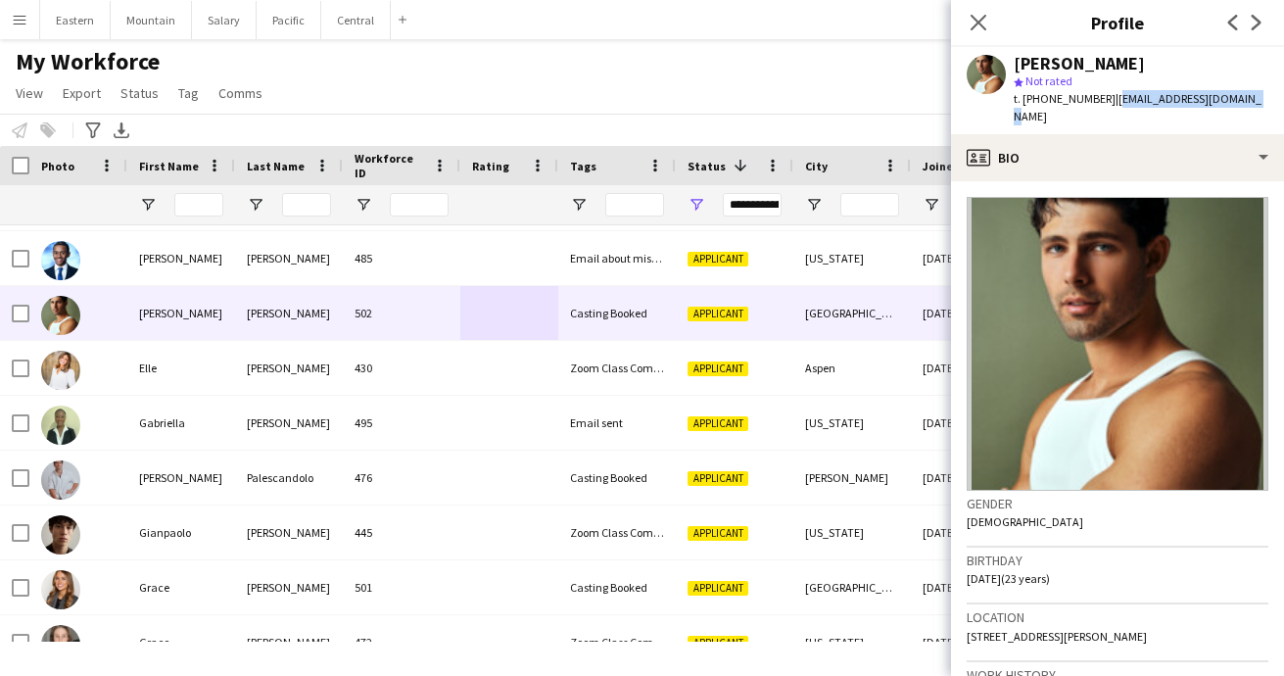
drag, startPoint x: 1103, startPoint y: 98, endPoint x: 1258, endPoint y: 100, distance: 154.8
click at [1258, 100] on app-profile-header "[PERSON_NAME] star Not rated t. [PHONE_NUMBER] | [EMAIL_ADDRESS][DOMAIN_NAME]" at bounding box center [1117, 90] width 333 height 87
copy span "[EMAIL_ADDRESS][DOMAIN_NAME]"
drag, startPoint x: 1037, startPoint y: 101, endPoint x: 1092, endPoint y: 102, distance: 55.9
click at [1092, 102] on span "t. [PHONE_NUMBER]" at bounding box center [1065, 98] width 102 height 15
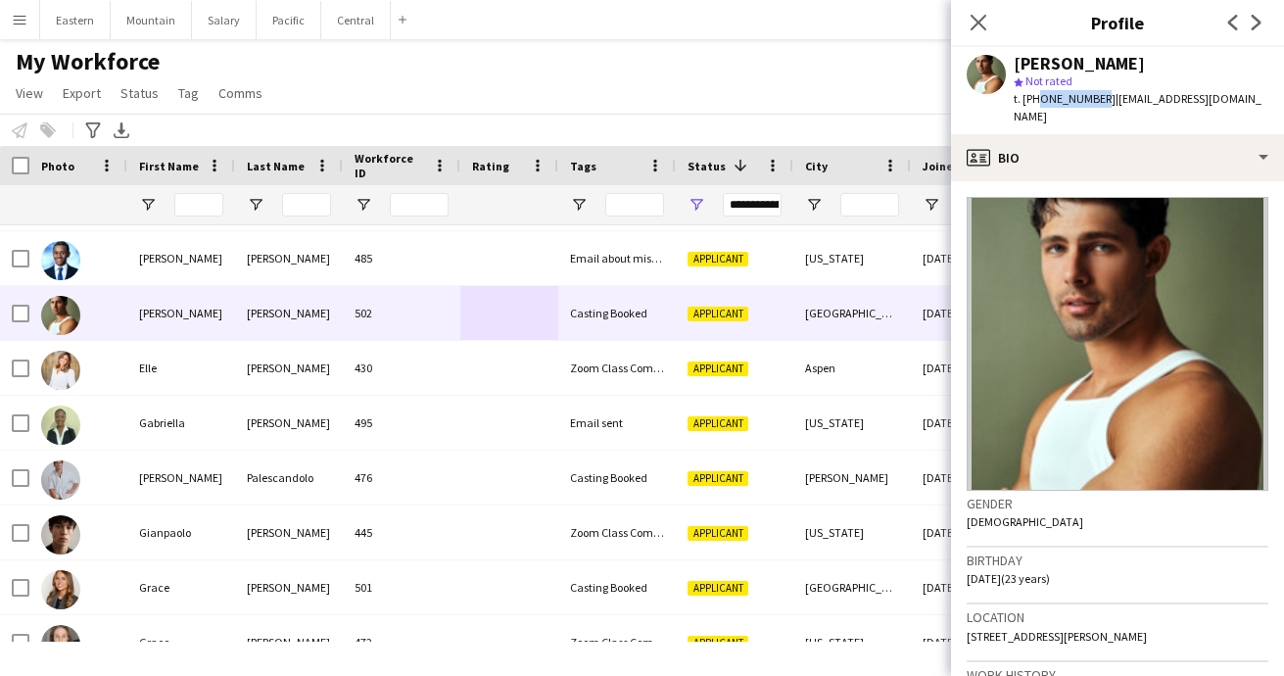
copy span "6309955708"
click at [980, 20] on icon "Close pop-in" at bounding box center [978, 22] width 19 height 19
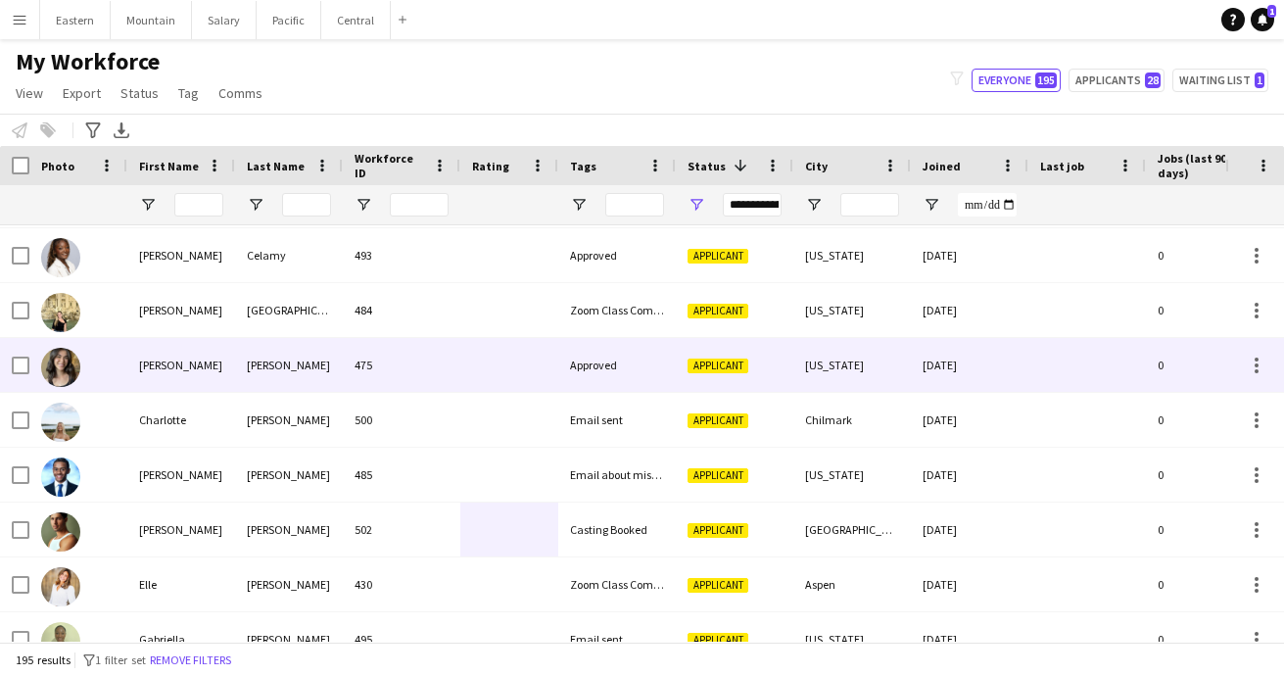
scroll to position [2138, 0]
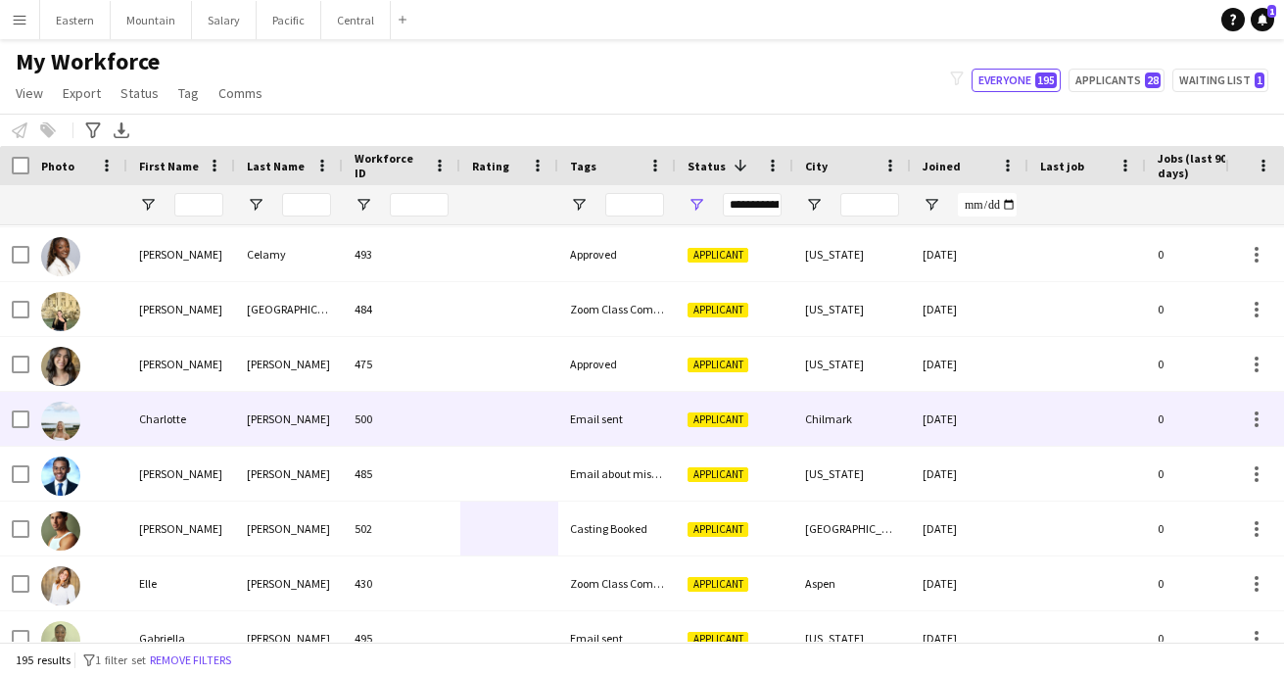
click at [505, 417] on div at bounding box center [509, 419] width 98 height 54
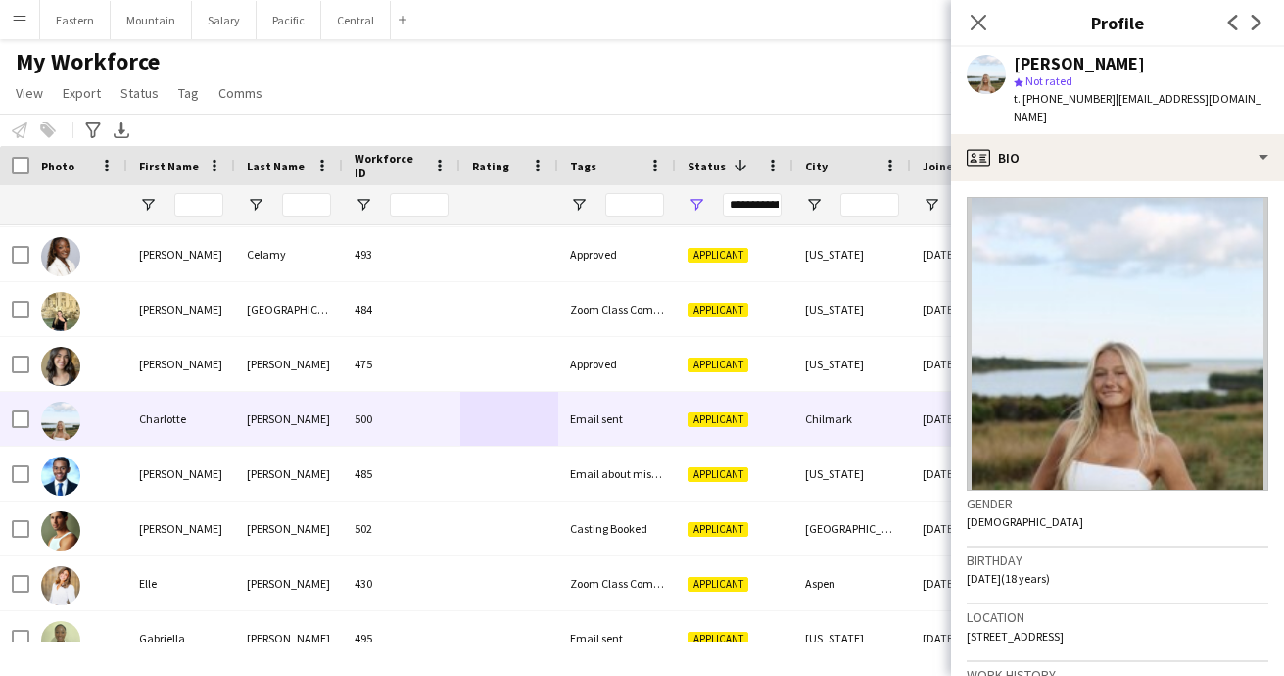
drag, startPoint x: 1017, startPoint y: 65, endPoint x: 1130, endPoint y: 58, distance: 112.9
click at [1130, 58] on div "[PERSON_NAME]" at bounding box center [1079, 64] width 131 height 18
click at [981, 24] on icon at bounding box center [978, 22] width 19 height 19
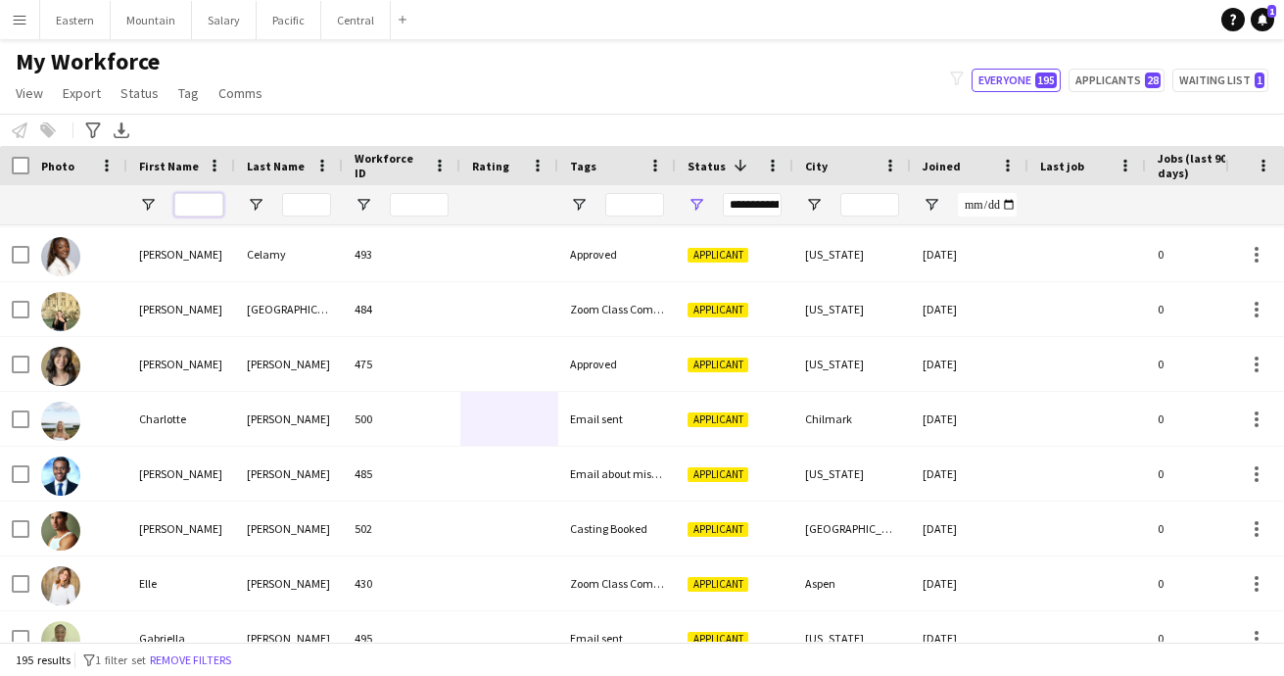
click at [206, 214] on input "First Name Filter Input" at bounding box center [198, 205] width 49 height 24
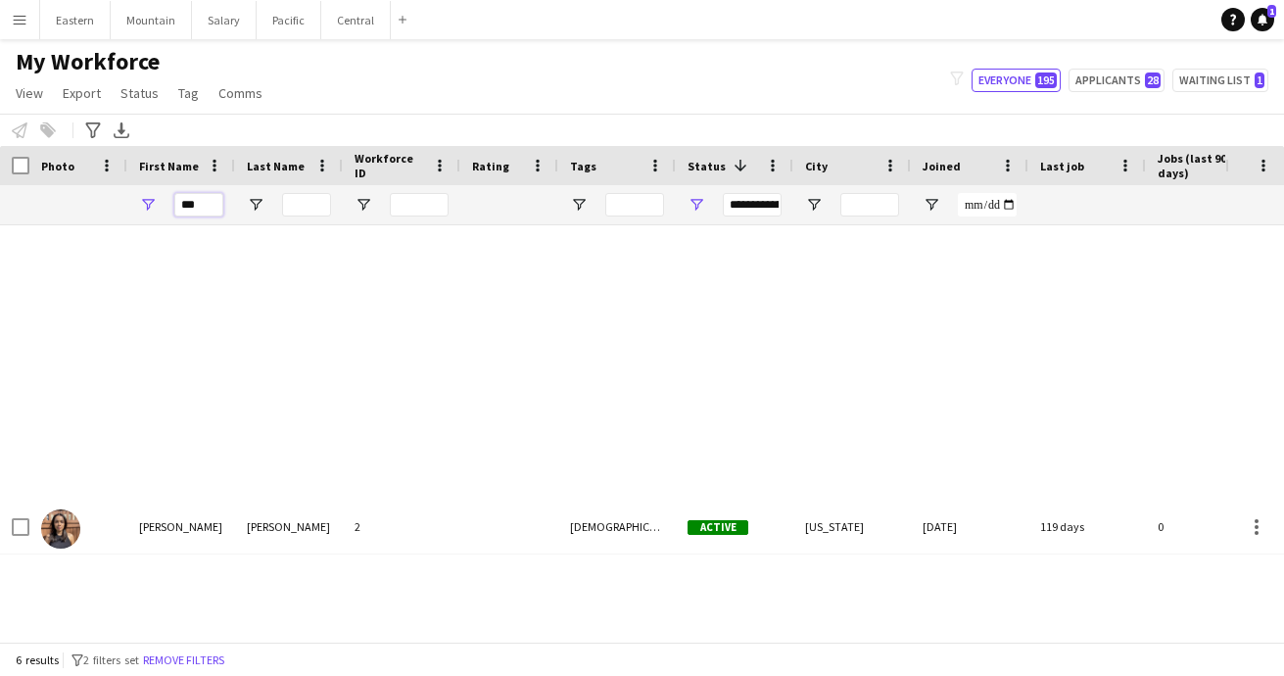
scroll to position [0, 0]
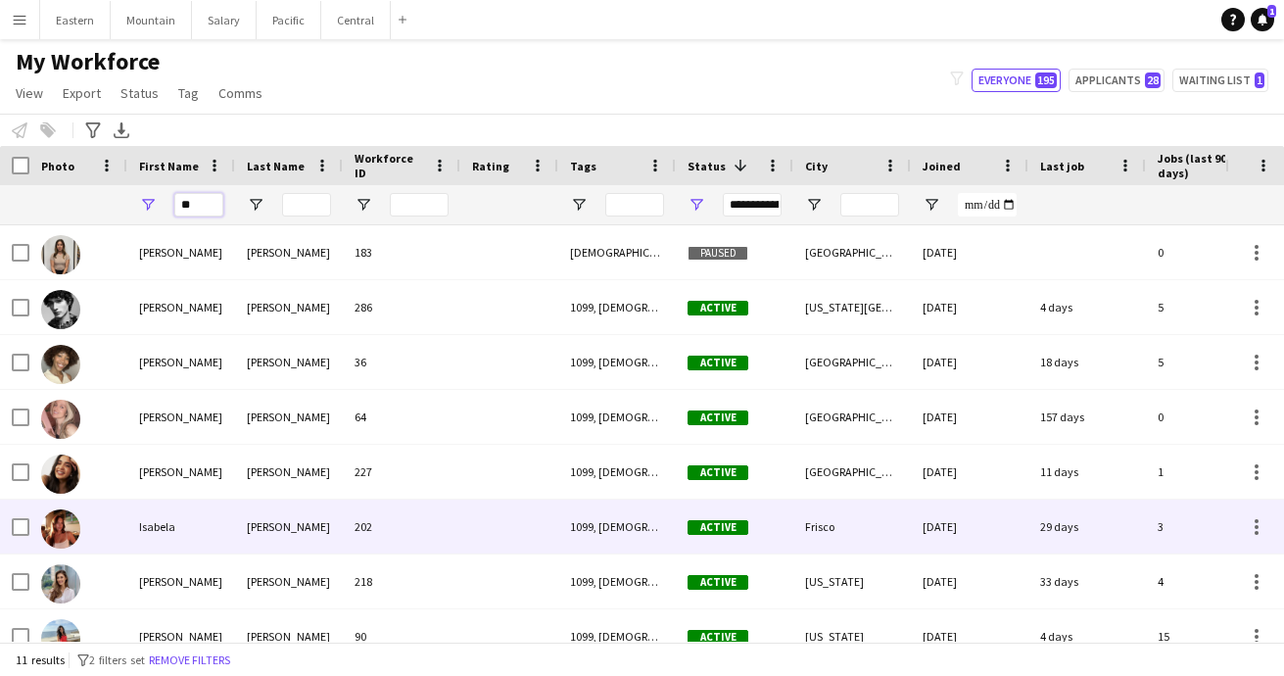
type input "**"
click at [265, 530] on div "[PERSON_NAME]" at bounding box center [289, 527] width 108 height 54
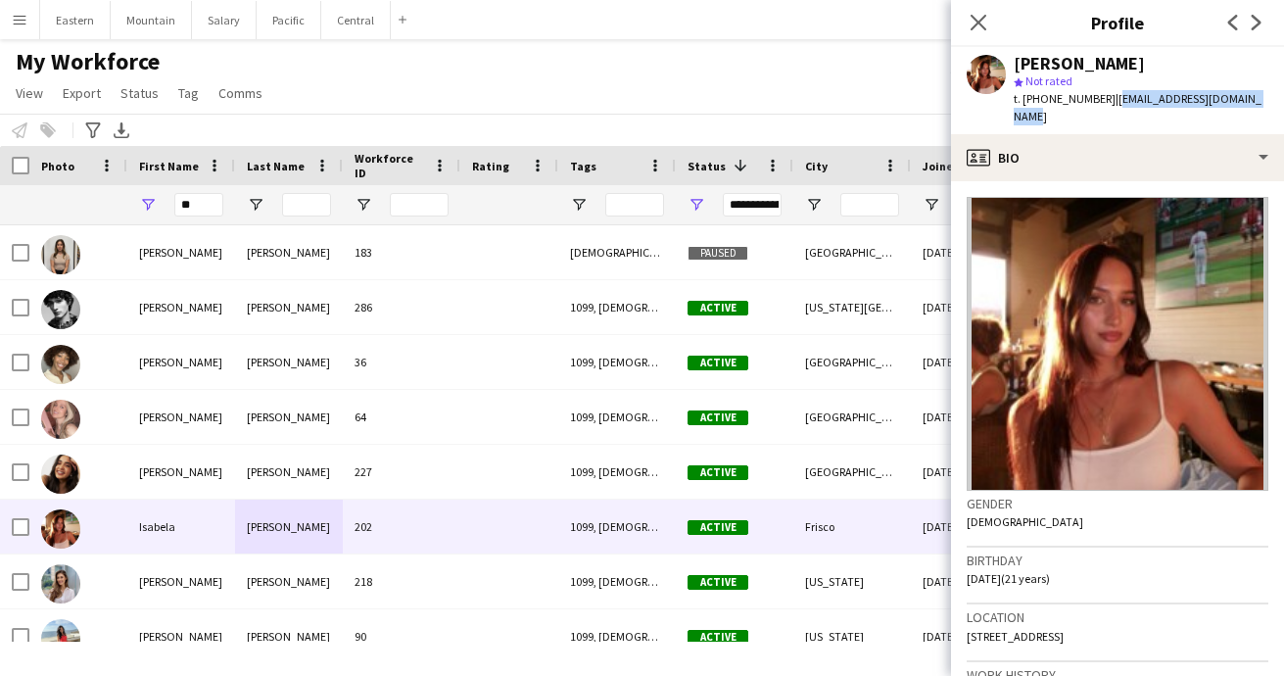
drag, startPoint x: 1100, startPoint y: 102, endPoint x: 1249, endPoint y: 97, distance: 149.0
click at [1249, 97] on div "[PERSON_NAME] star Not rated t. [PHONE_NUMBER] | [EMAIL_ADDRESS][DOMAIN_NAME]" at bounding box center [1117, 90] width 333 height 87
copy span "[EMAIL_ADDRESS][DOMAIN_NAME]"
click at [980, 22] on icon at bounding box center [978, 22] width 19 height 19
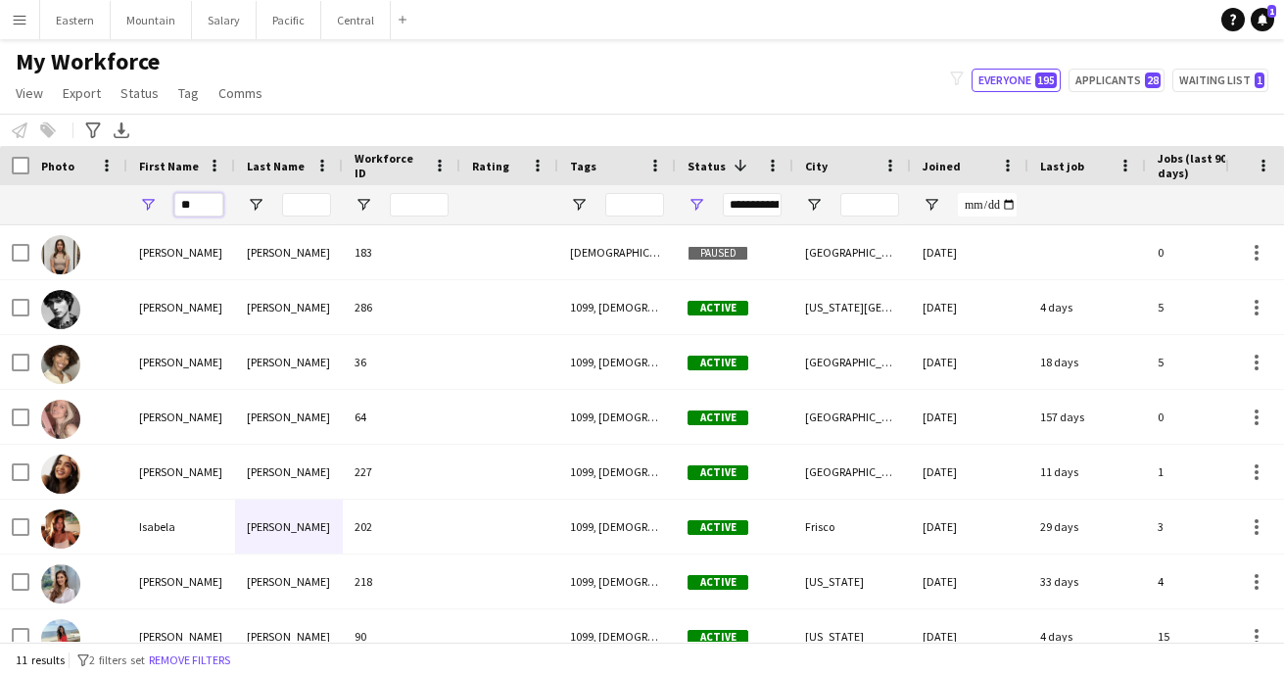
drag, startPoint x: 211, startPoint y: 204, endPoint x: 146, endPoint y: 204, distance: 64.7
click at [180, 204] on input "**" at bounding box center [198, 205] width 49 height 24
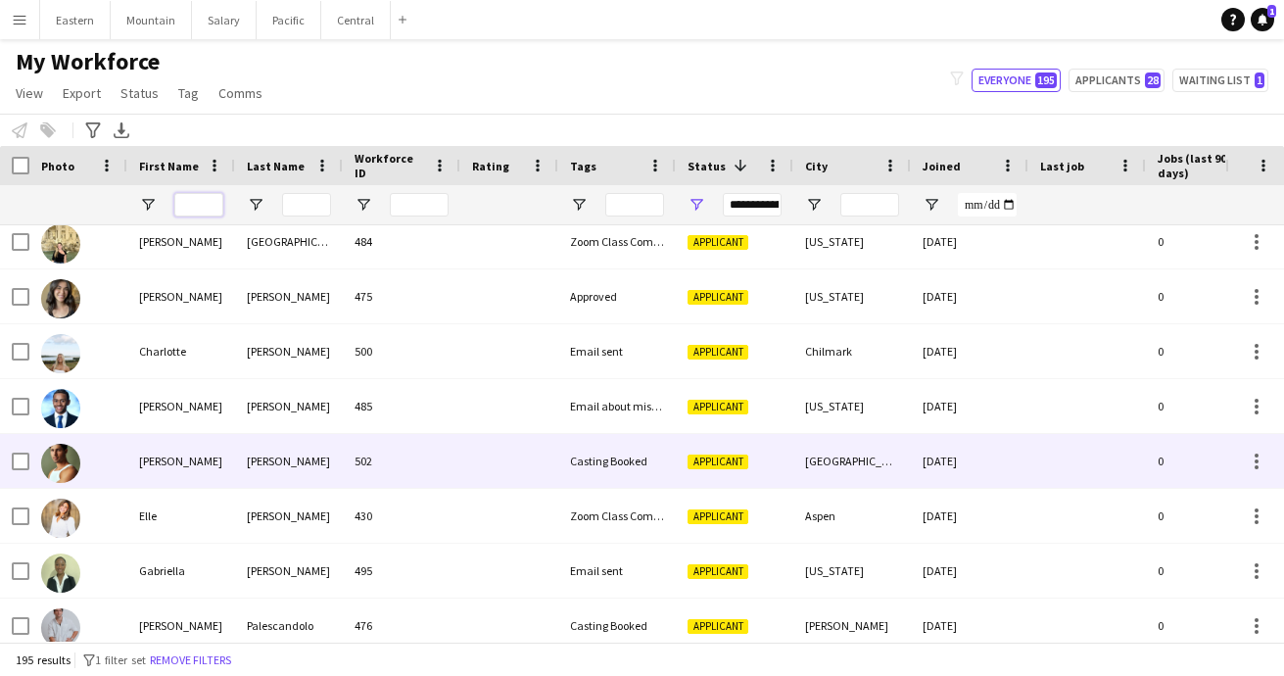
scroll to position [2220, 0]
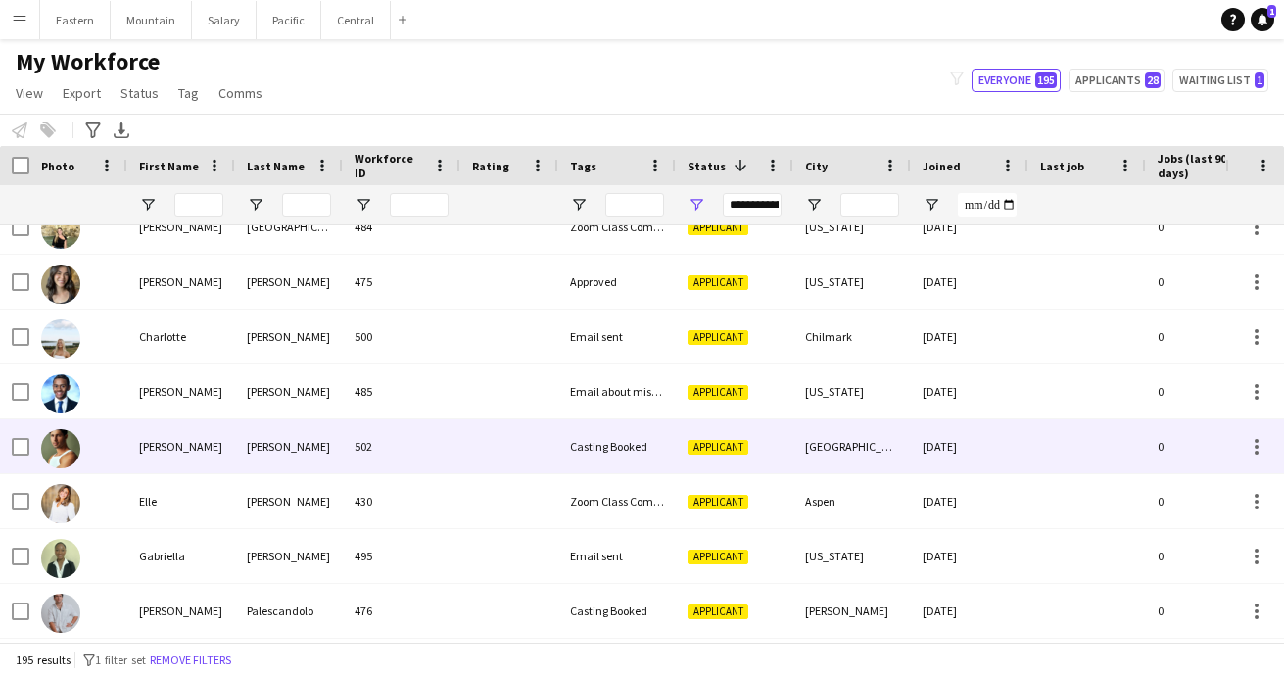
click at [305, 458] on div "[PERSON_NAME]" at bounding box center [289, 446] width 108 height 54
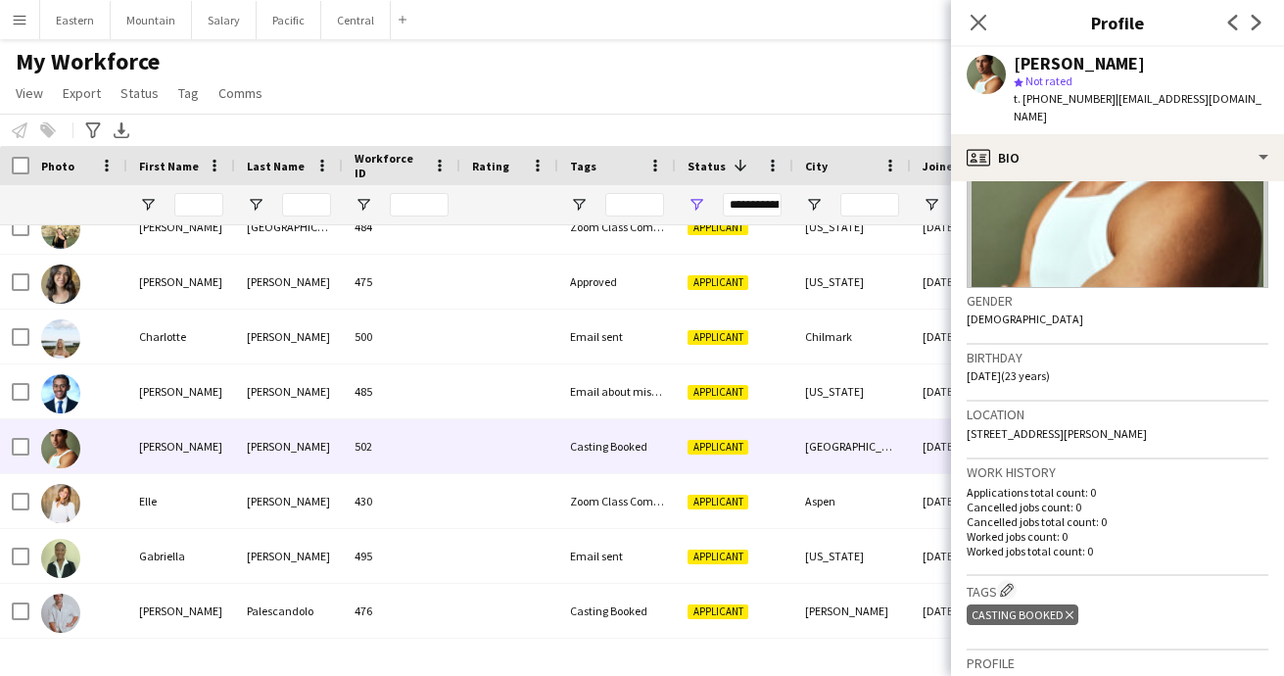
scroll to position [282, 0]
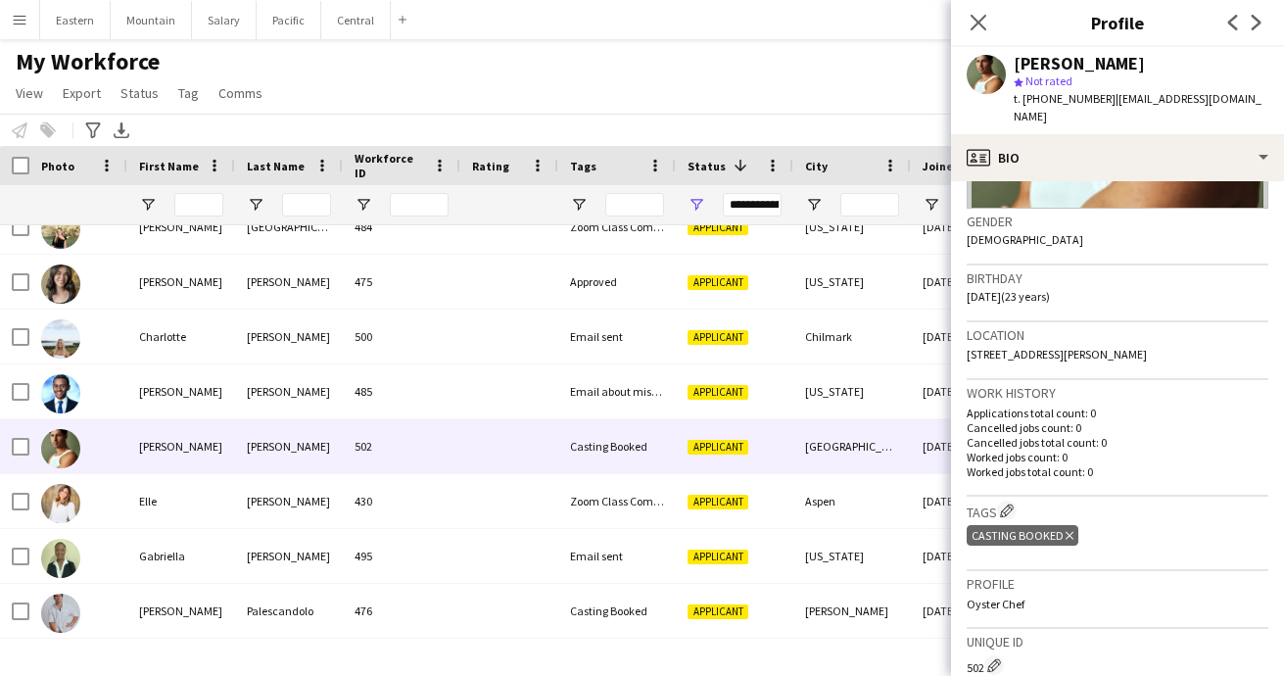
click at [1066, 530] on icon "Delete tag" at bounding box center [1070, 536] width 8 height 12
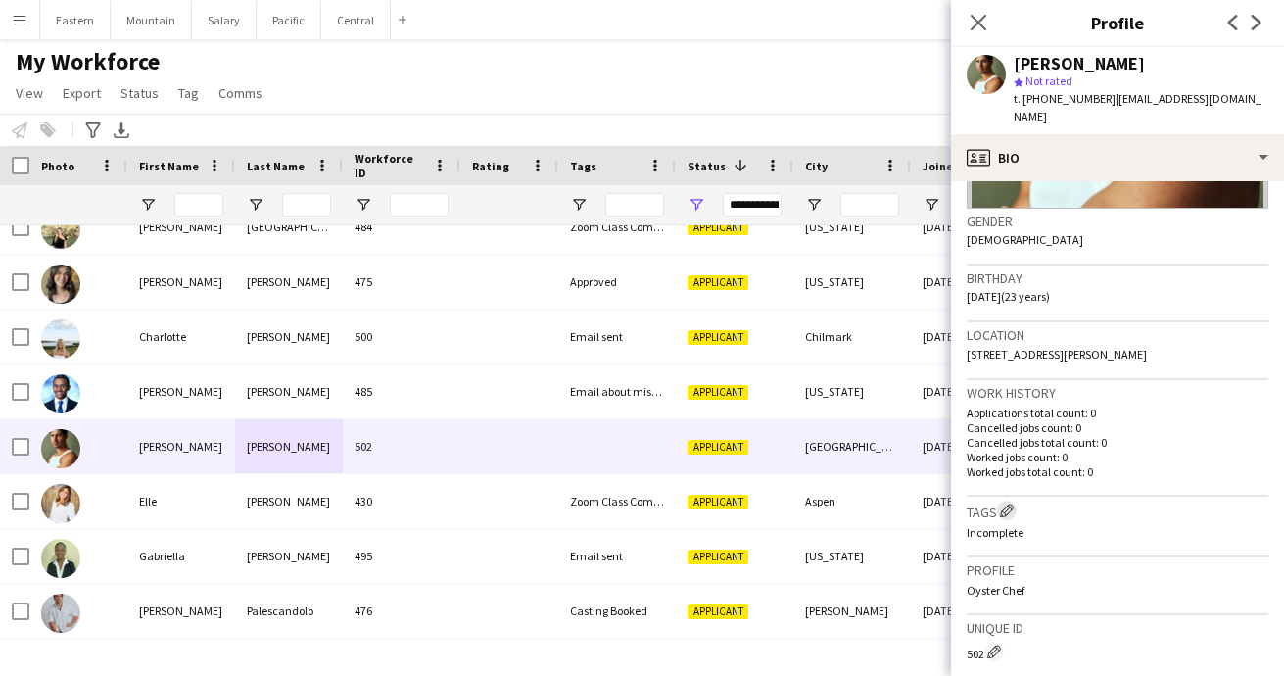
click at [1010, 504] on app-icon "Edit crew company tags" at bounding box center [1007, 511] width 14 height 14
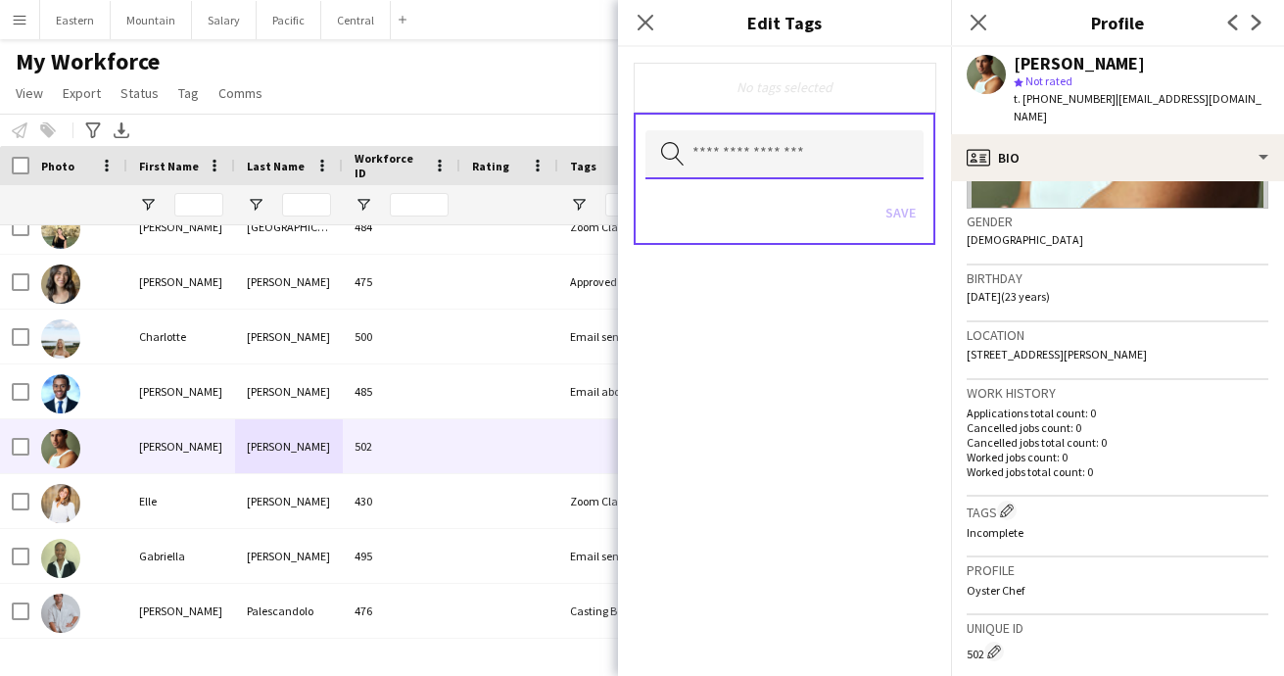
click at [741, 165] on input "text" at bounding box center [785, 154] width 278 height 49
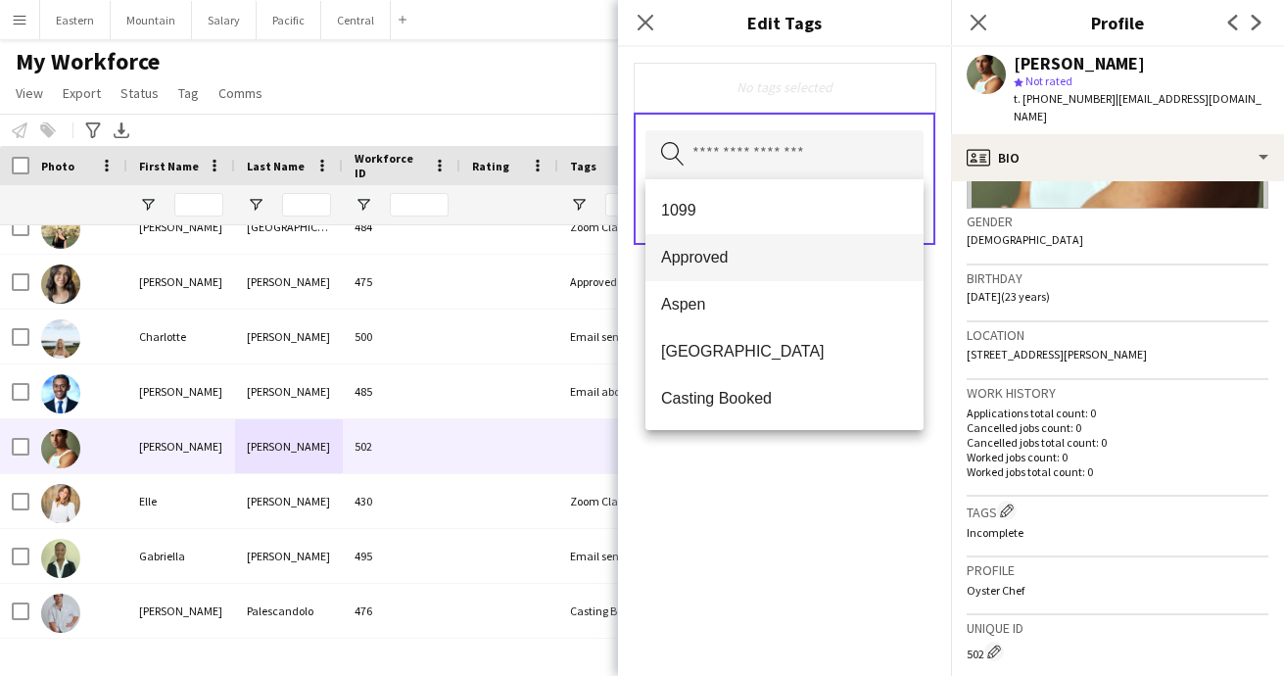
click at [721, 257] on span "Approved" at bounding box center [784, 257] width 247 height 19
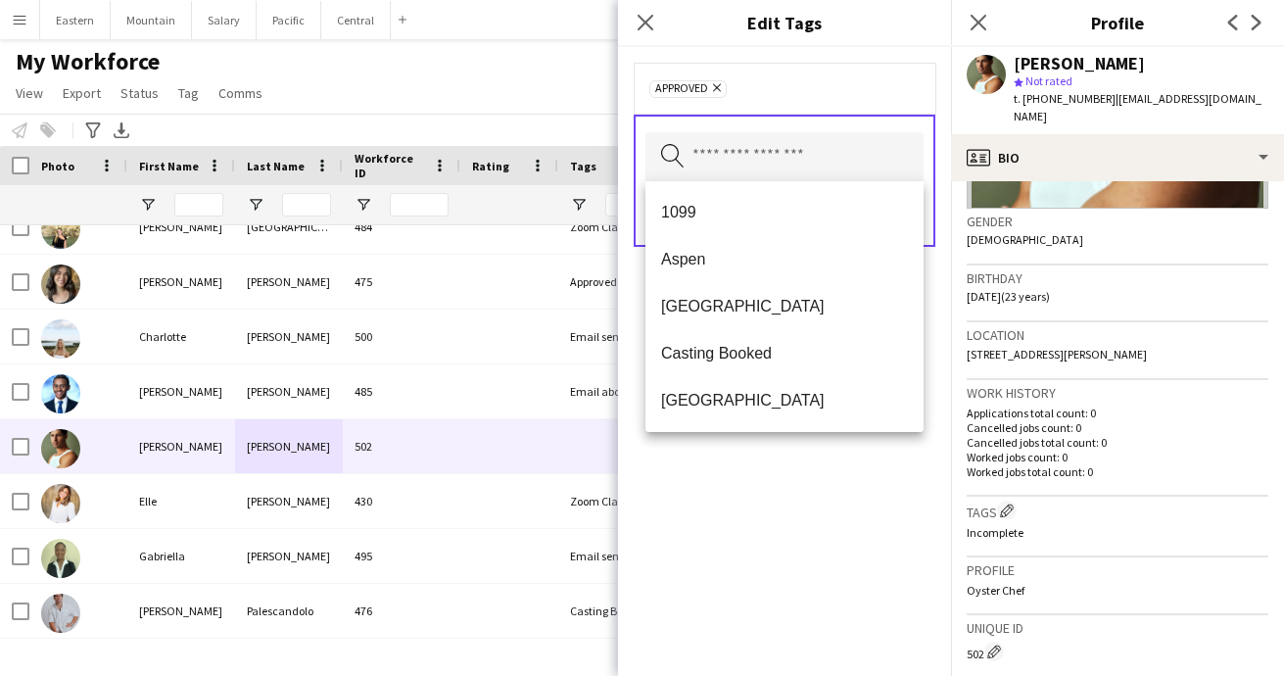
click at [747, 517] on div "Approved Remove Search by tag name Save" at bounding box center [784, 361] width 333 height 629
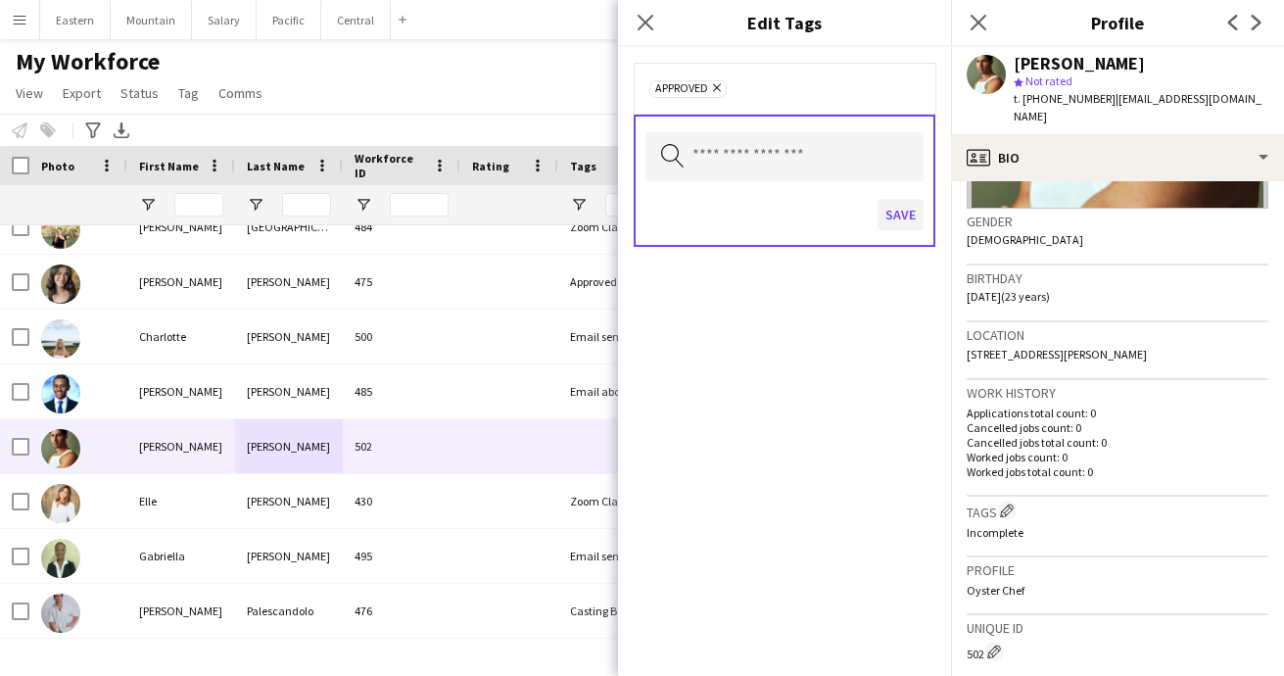
click at [902, 211] on button "Save" at bounding box center [901, 214] width 46 height 31
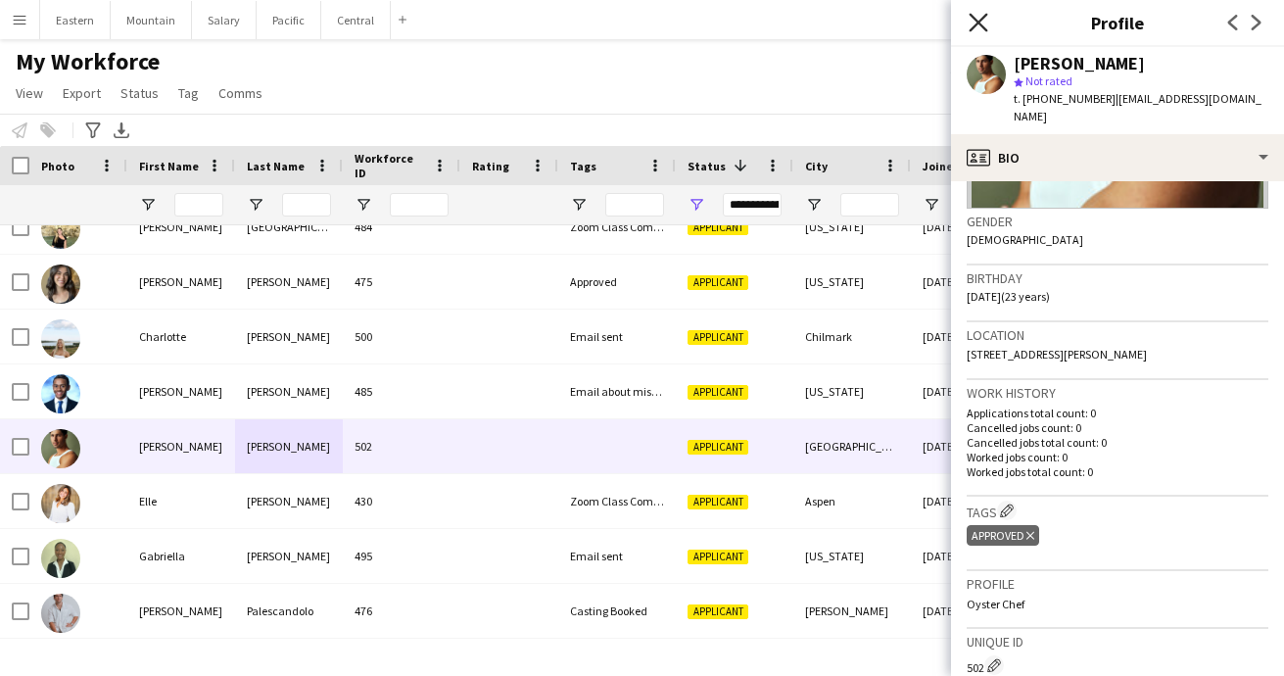
click at [974, 19] on icon at bounding box center [978, 22] width 19 height 19
